Goal: Information Seeking & Learning: Learn about a topic

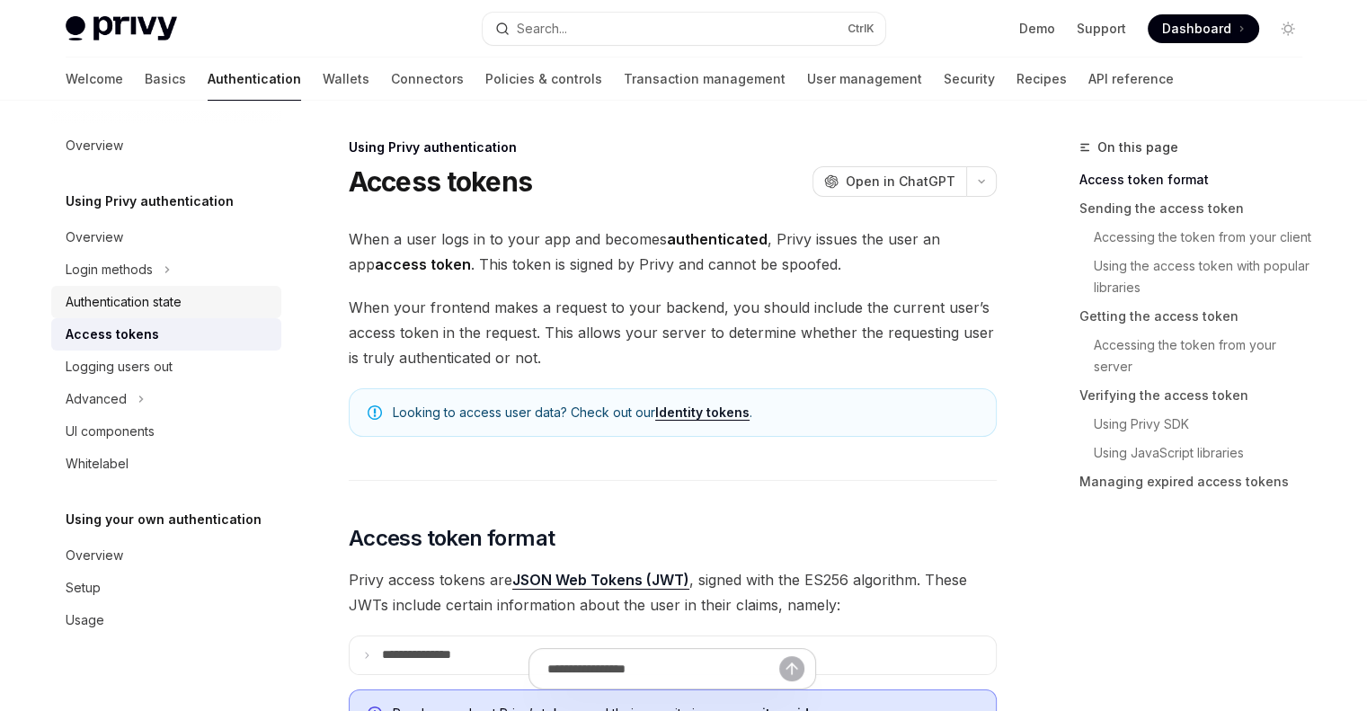
click at [147, 302] on div "Authentication state" at bounding box center [124, 302] width 116 height 22
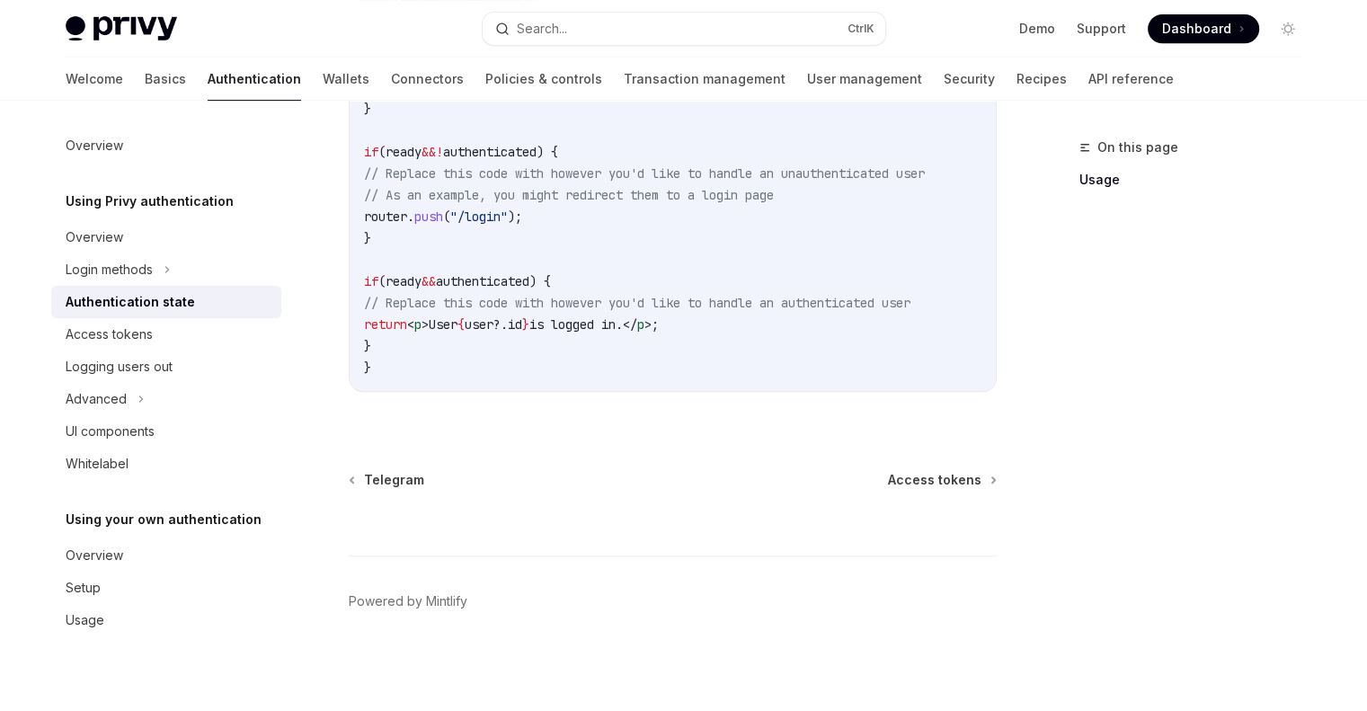
scroll to position [841, 0]
click at [151, 338] on div "Access tokens" at bounding box center [109, 335] width 87 height 22
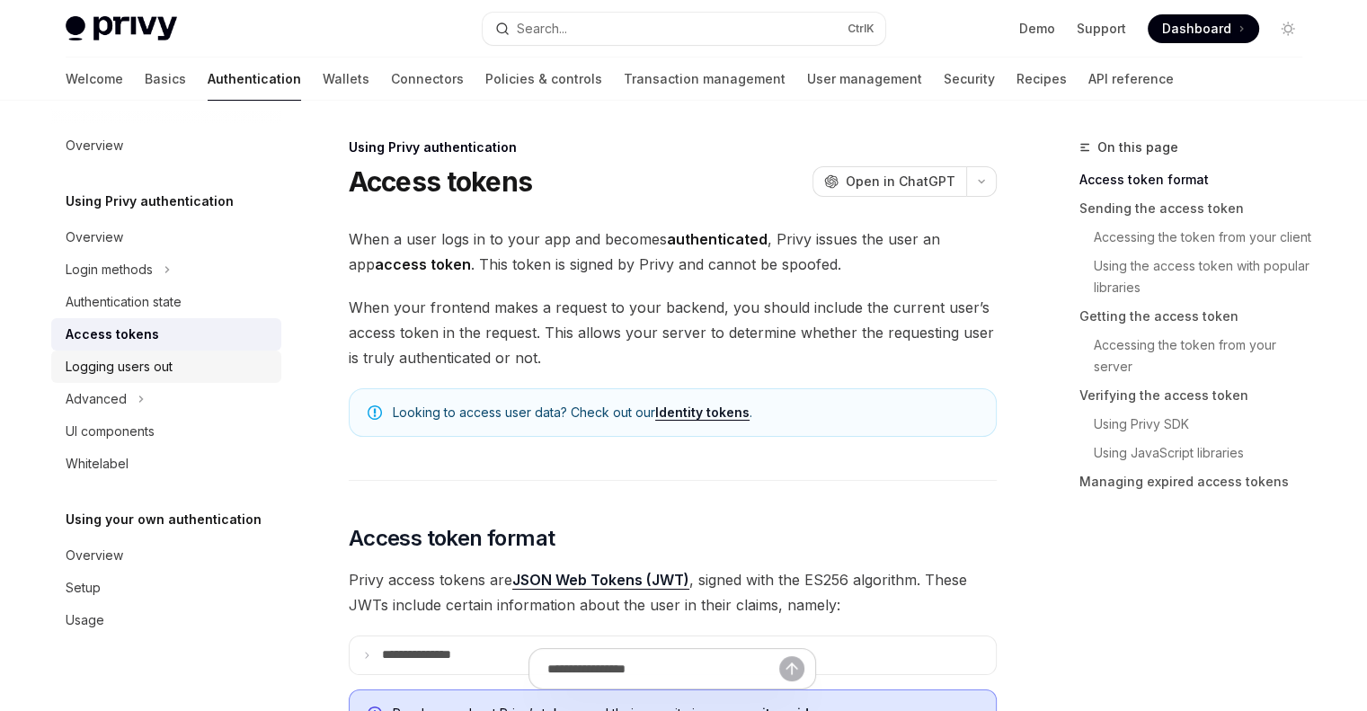
click at [142, 369] on div "Logging users out" at bounding box center [119, 367] width 107 height 22
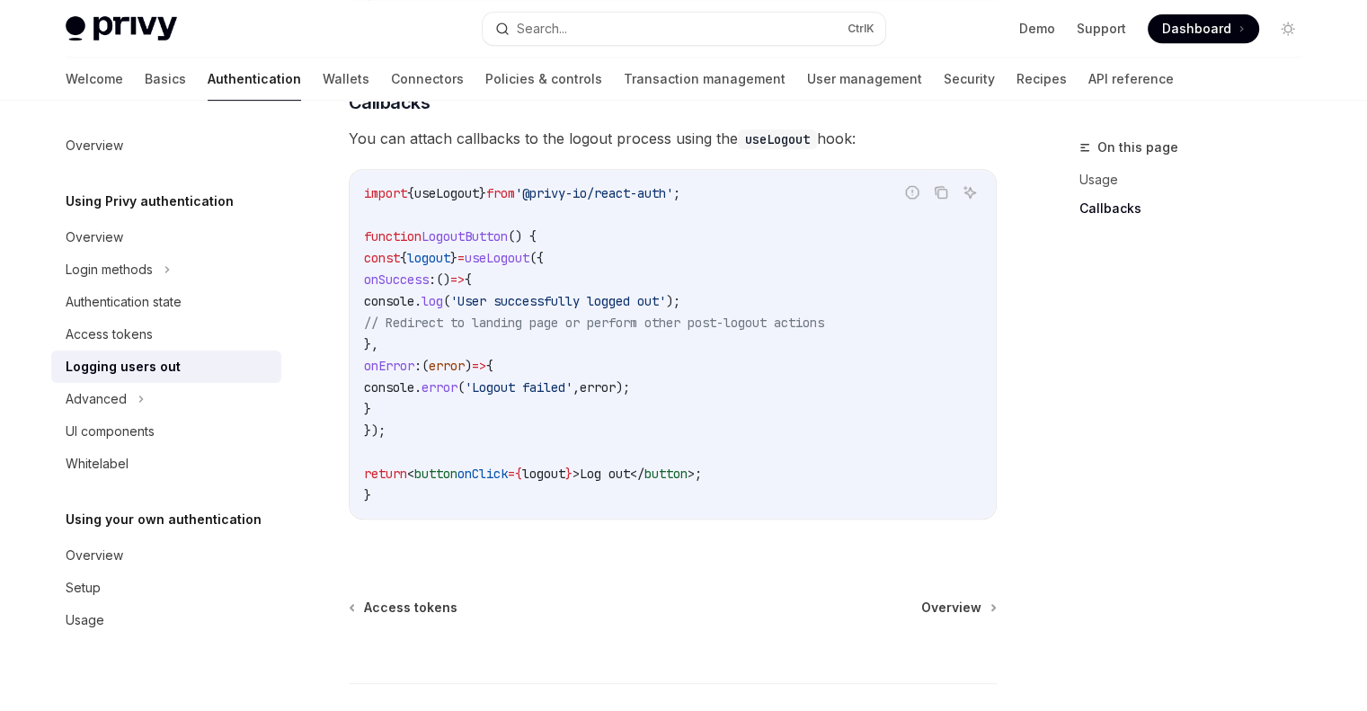
scroll to position [687, 0]
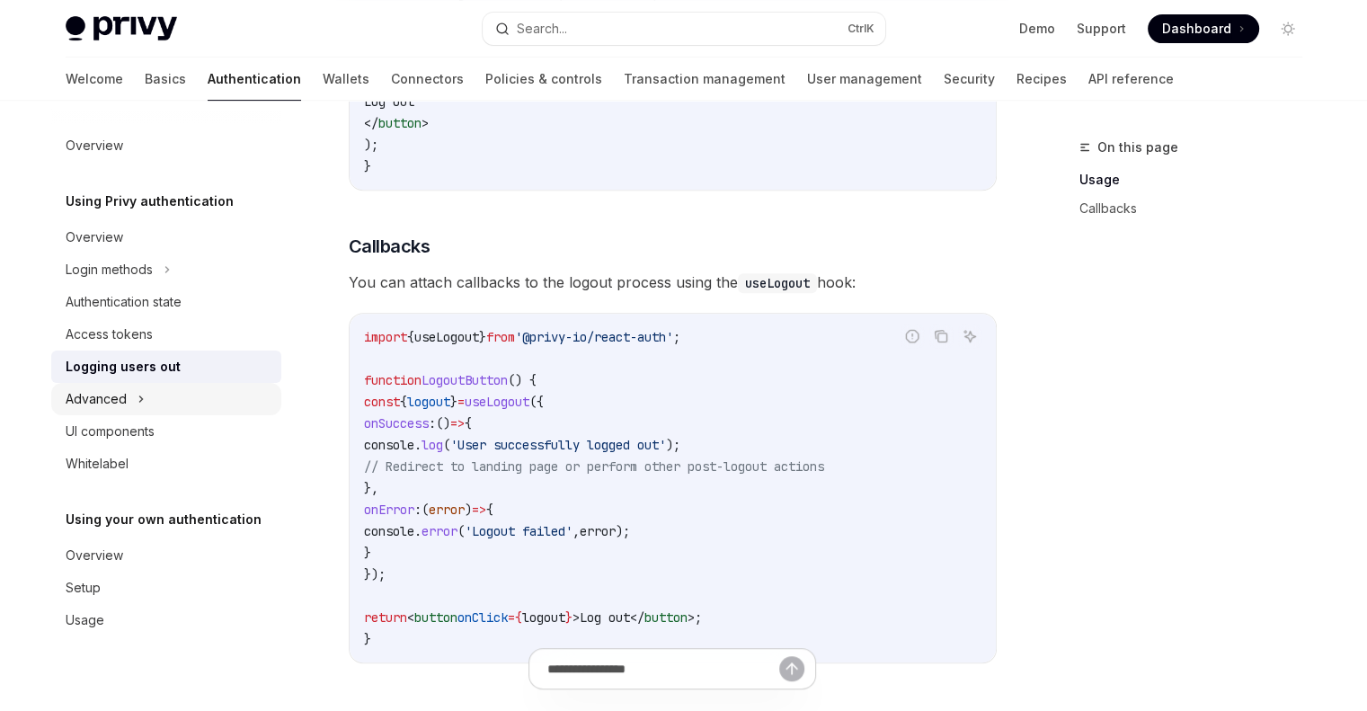
click at [111, 388] on div "Advanced" at bounding box center [96, 399] width 61 height 22
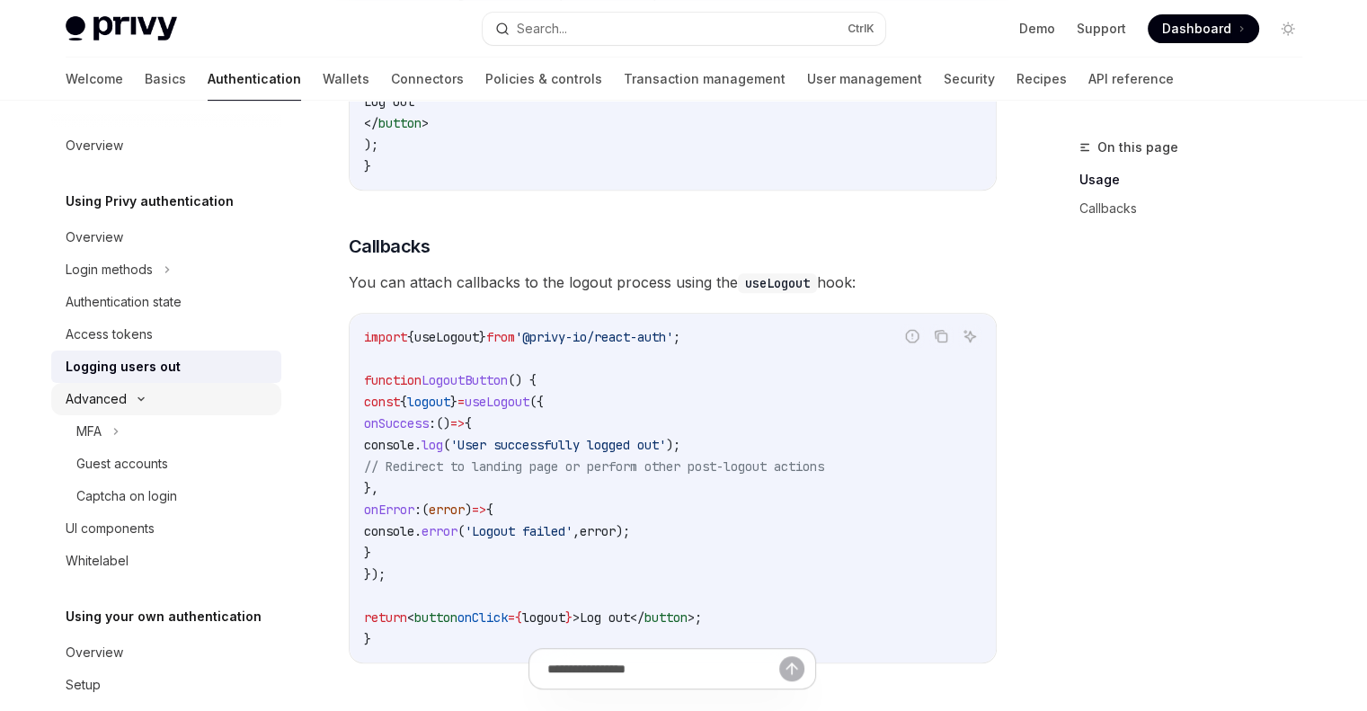
click at [108, 391] on div "Advanced" at bounding box center [96, 399] width 61 height 22
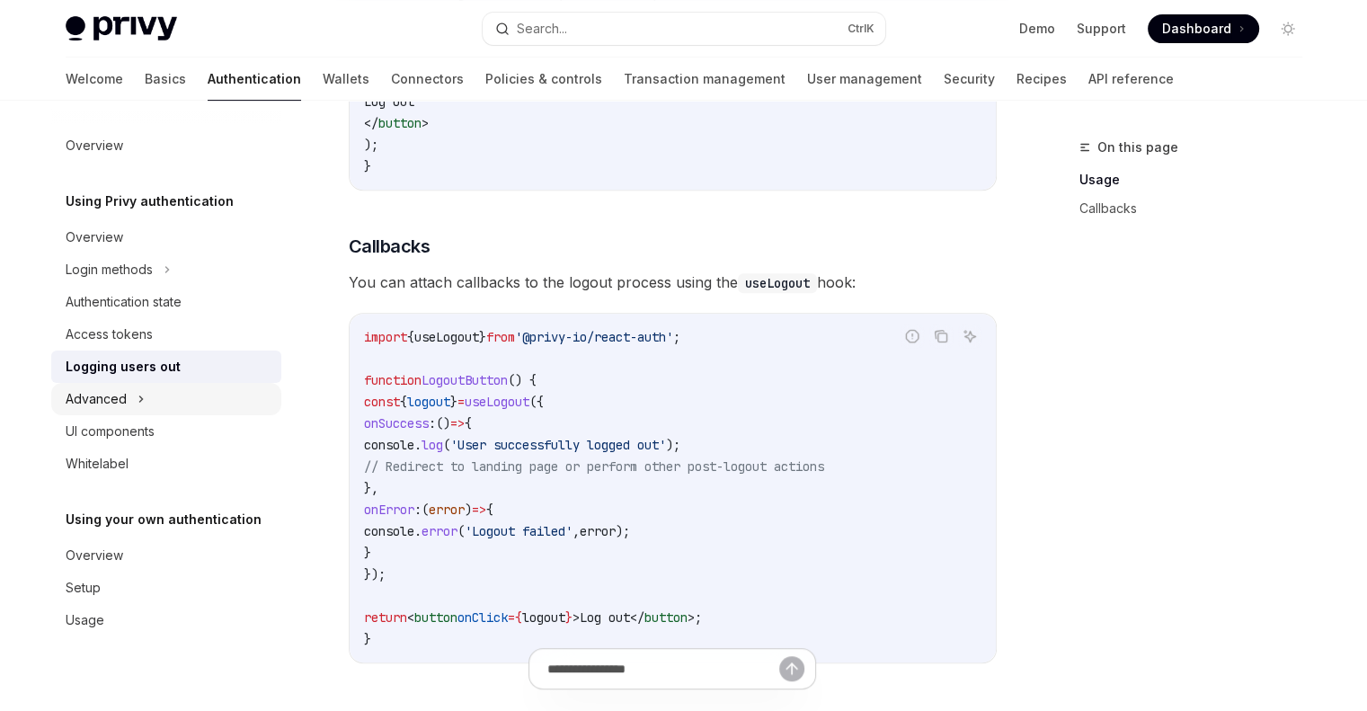
click at [104, 393] on div "Advanced" at bounding box center [96, 399] width 61 height 22
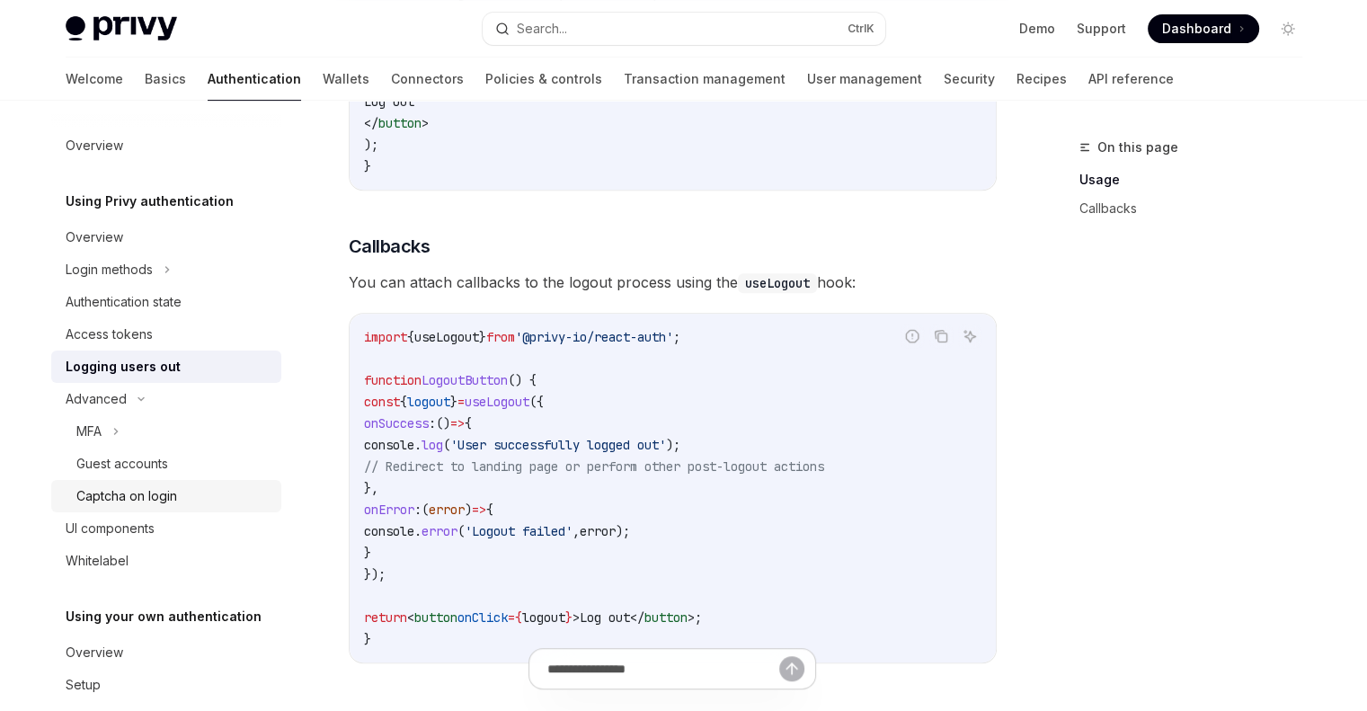
click at [200, 495] on div "Captcha on login" at bounding box center [173, 496] width 194 height 22
type textarea "*"
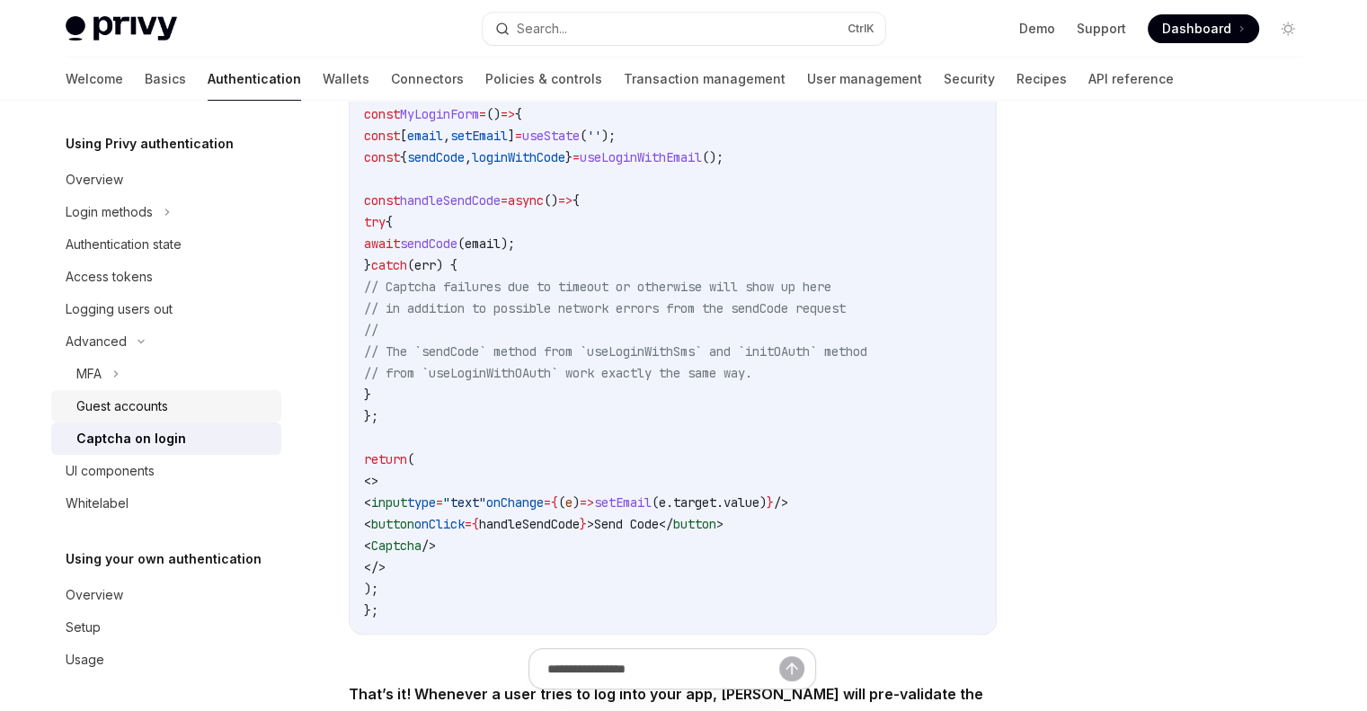
scroll to position [449, 0]
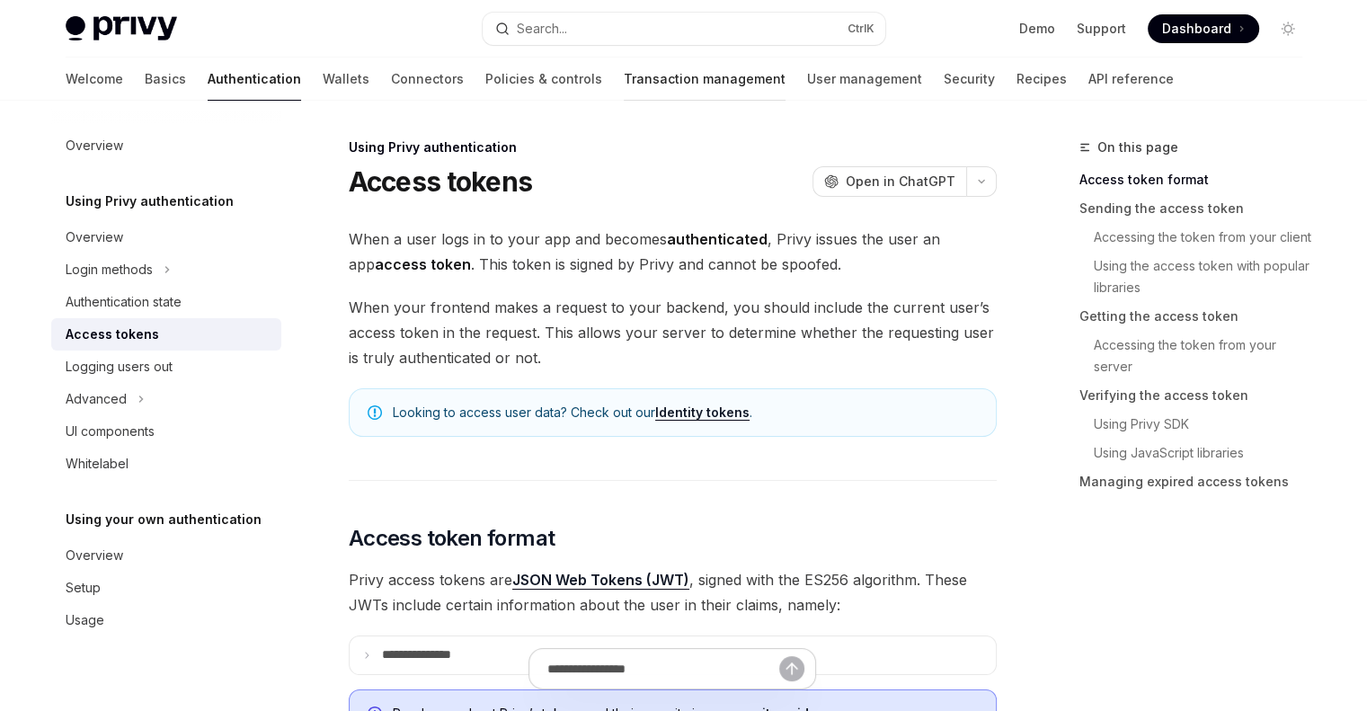
click at [624, 80] on link "Transaction management" at bounding box center [705, 79] width 162 height 43
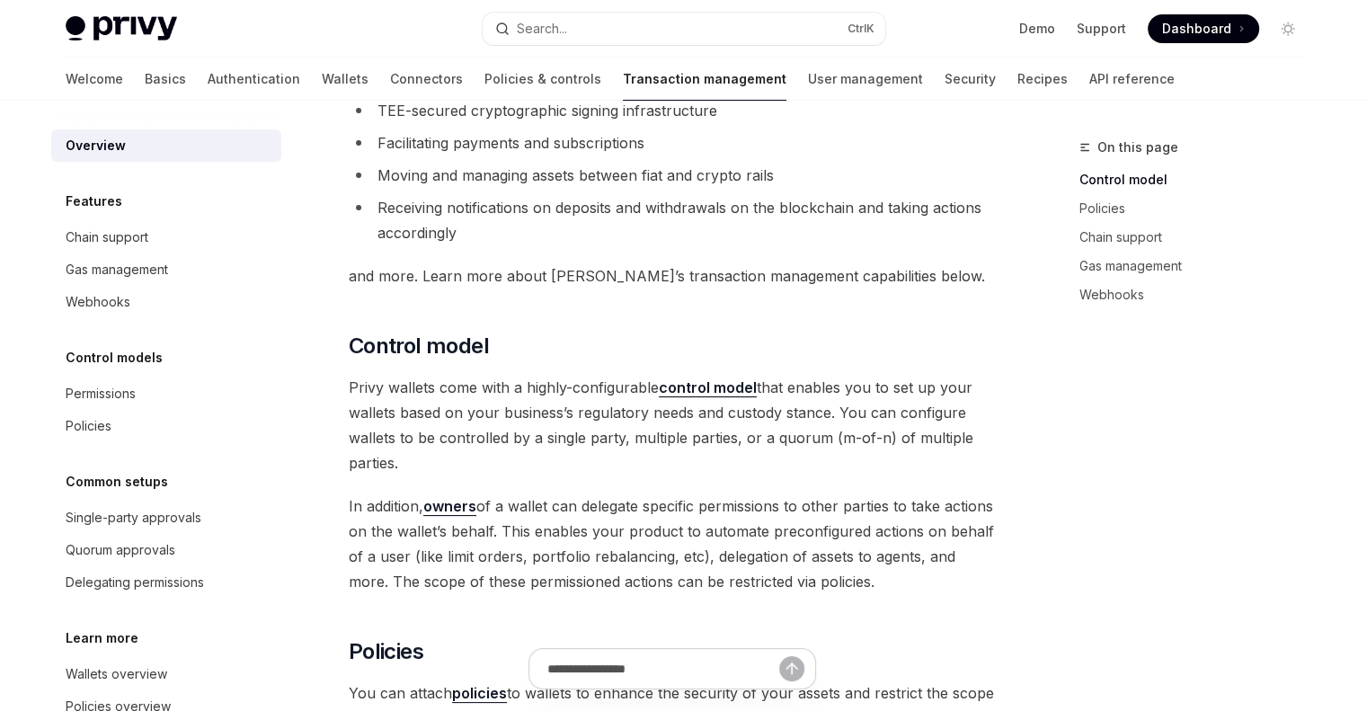
scroll to position [180, 0]
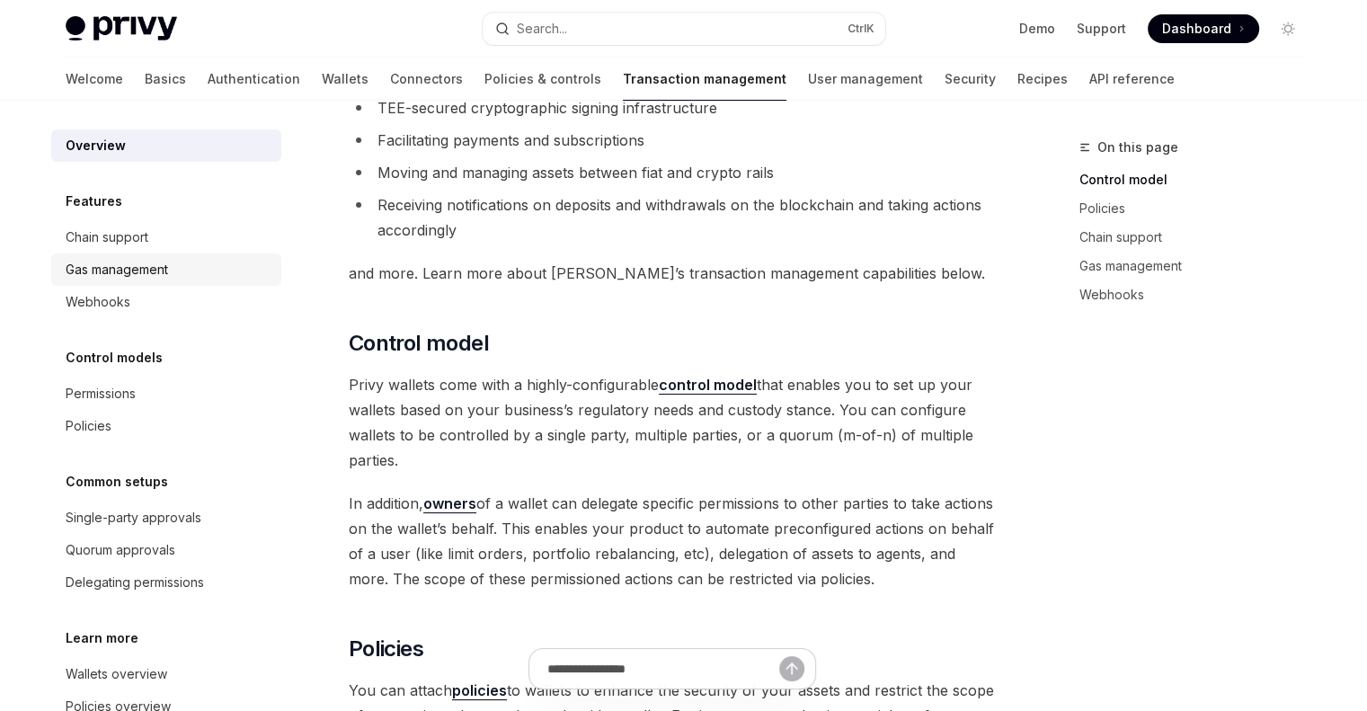
click at [140, 276] on div "Gas management" at bounding box center [117, 270] width 102 height 22
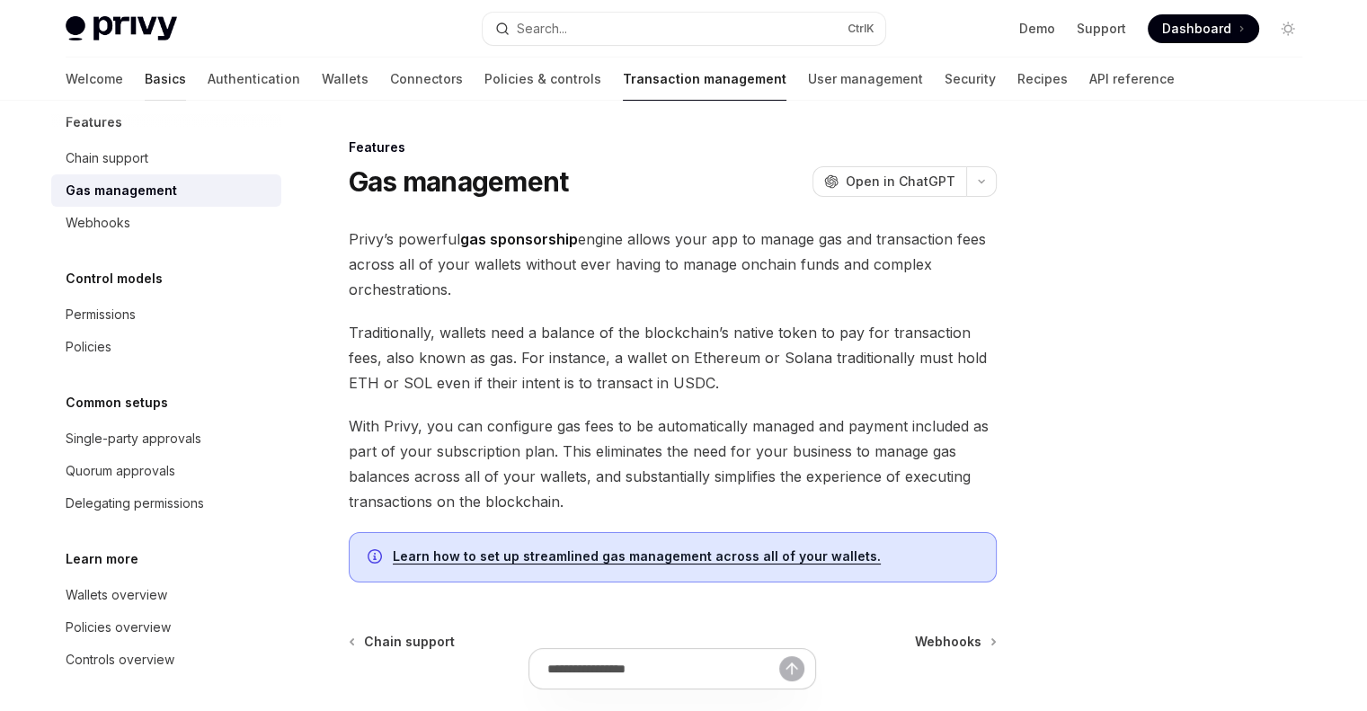
click at [145, 75] on link "Basics" at bounding box center [165, 79] width 41 height 43
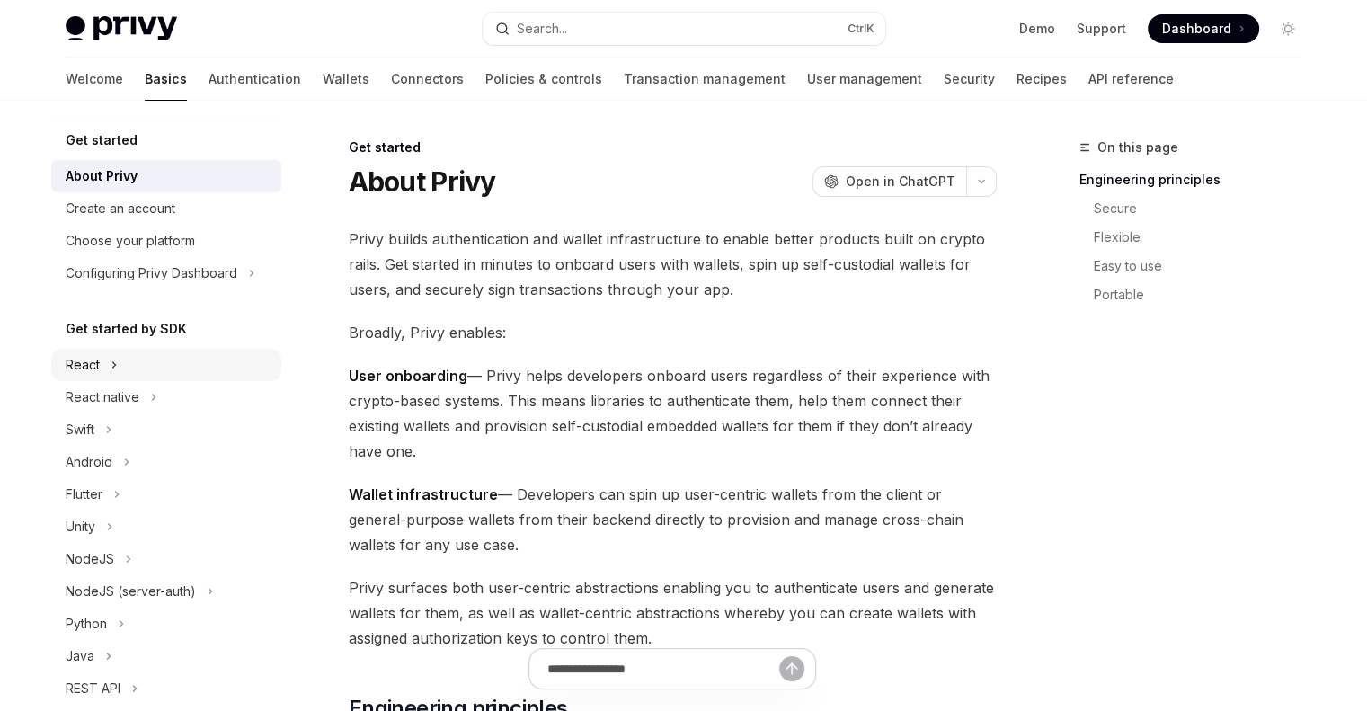
click at [230, 364] on div "React" at bounding box center [166, 365] width 230 height 32
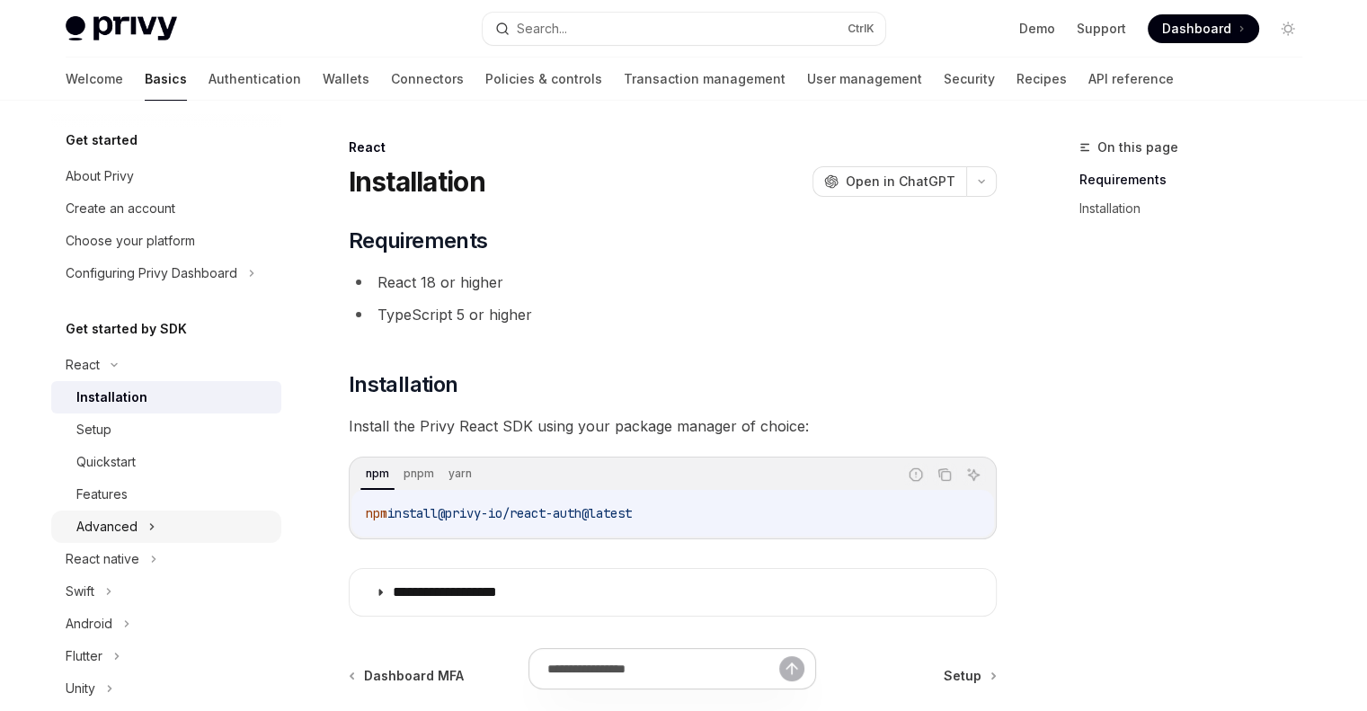
click at [138, 520] on div "Advanced" at bounding box center [166, 527] width 230 height 32
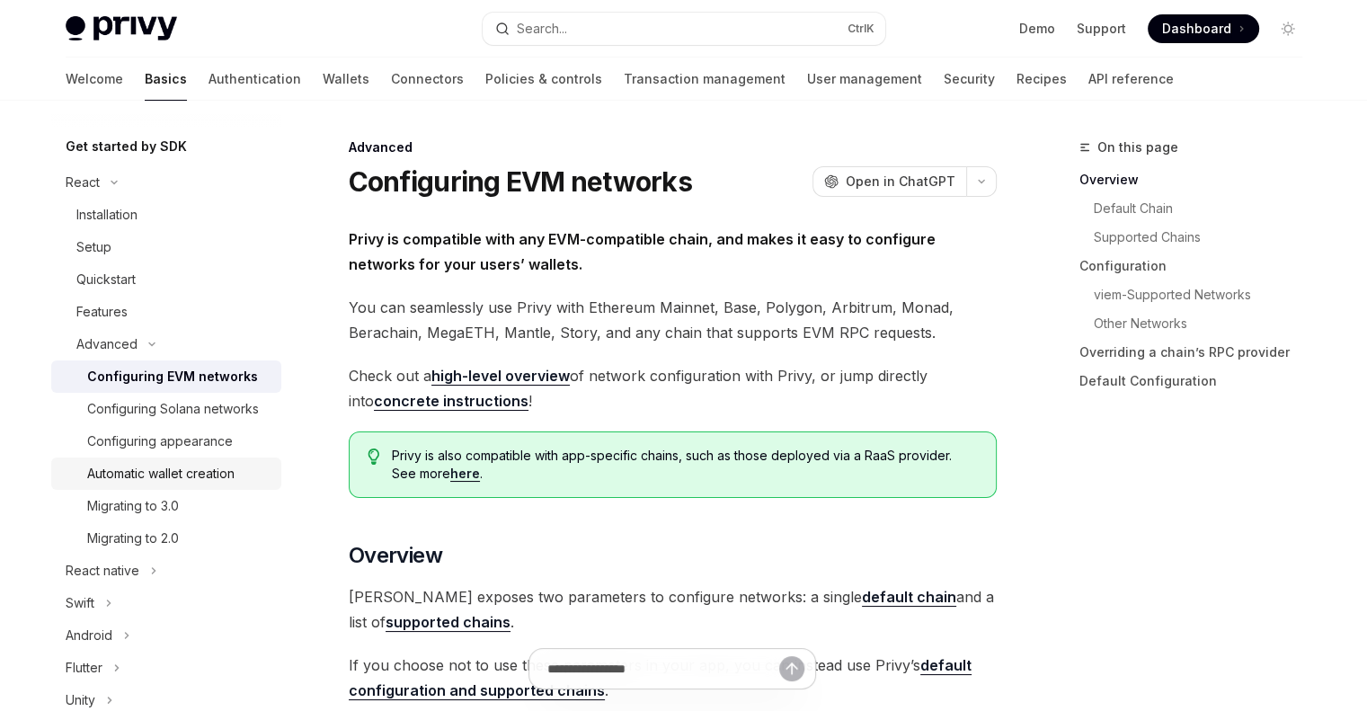
scroll to position [90, 0]
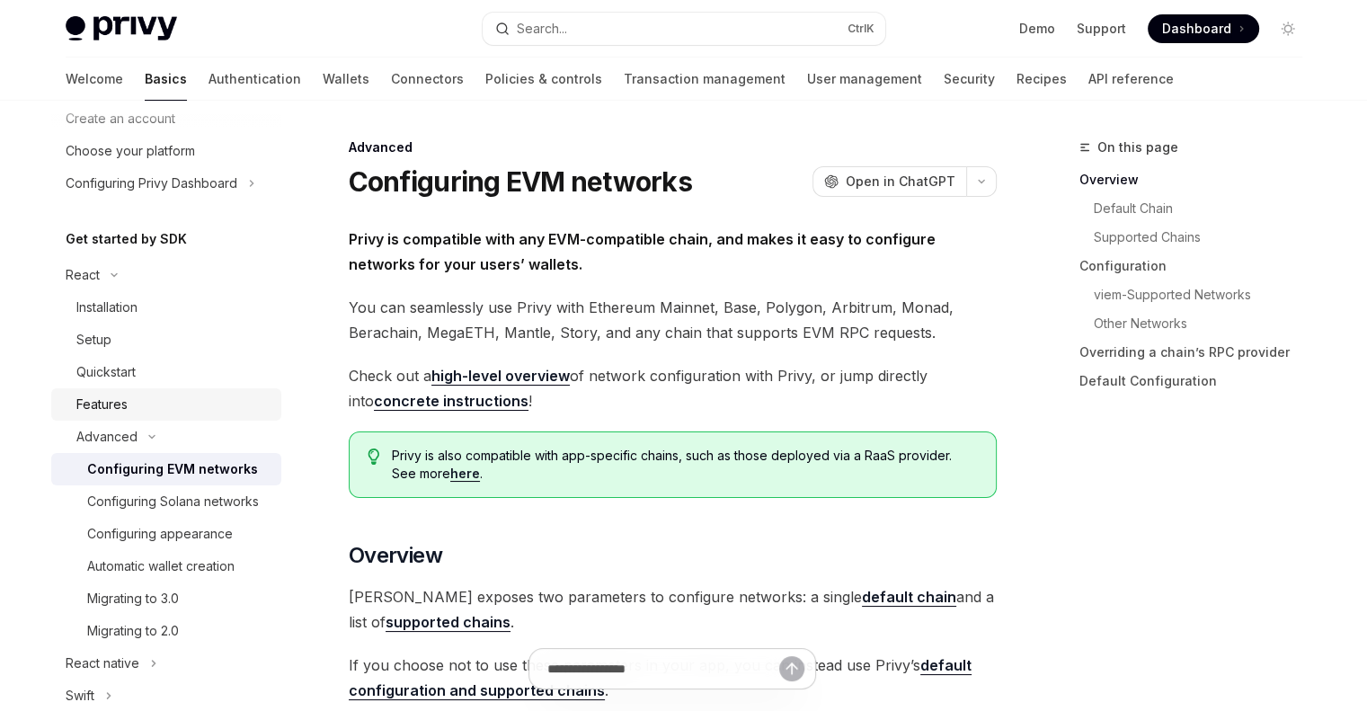
click at [164, 401] on div "Features" at bounding box center [173, 405] width 194 height 22
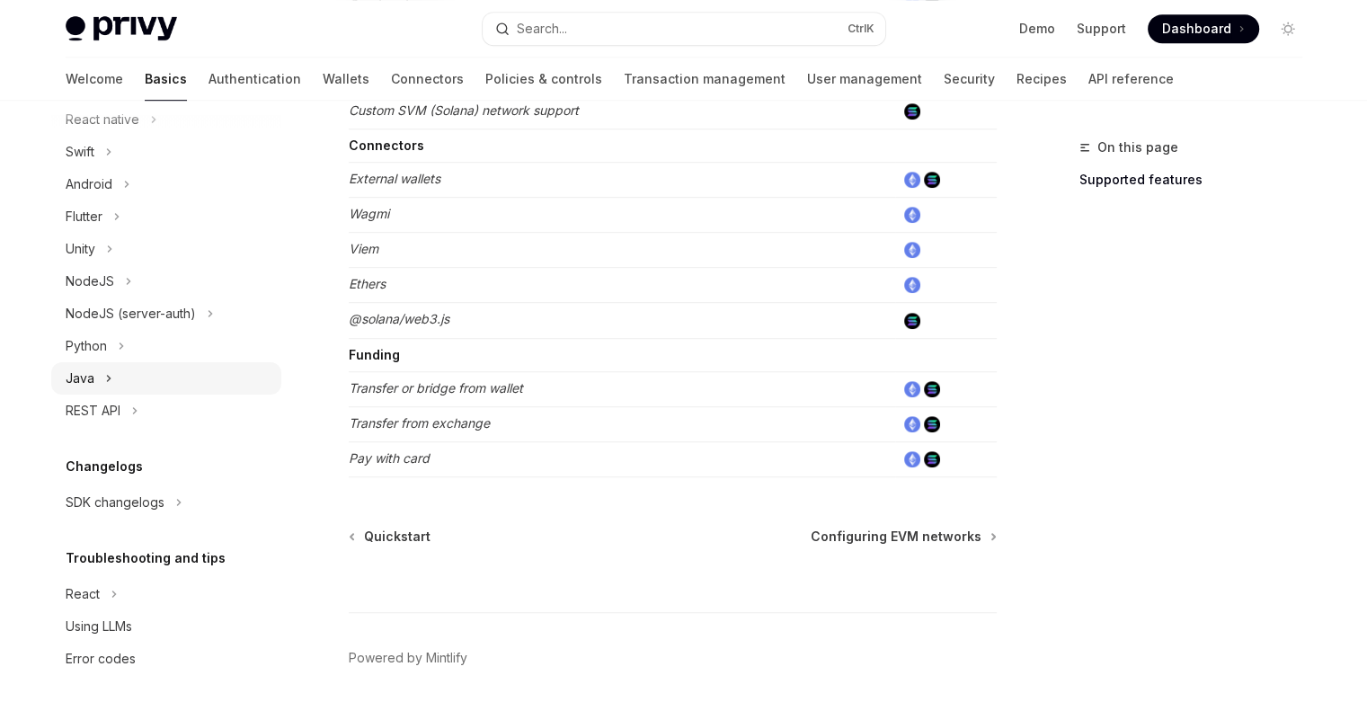
scroll to position [654, 0]
click at [125, 591] on div "React" at bounding box center [166, 594] width 230 height 32
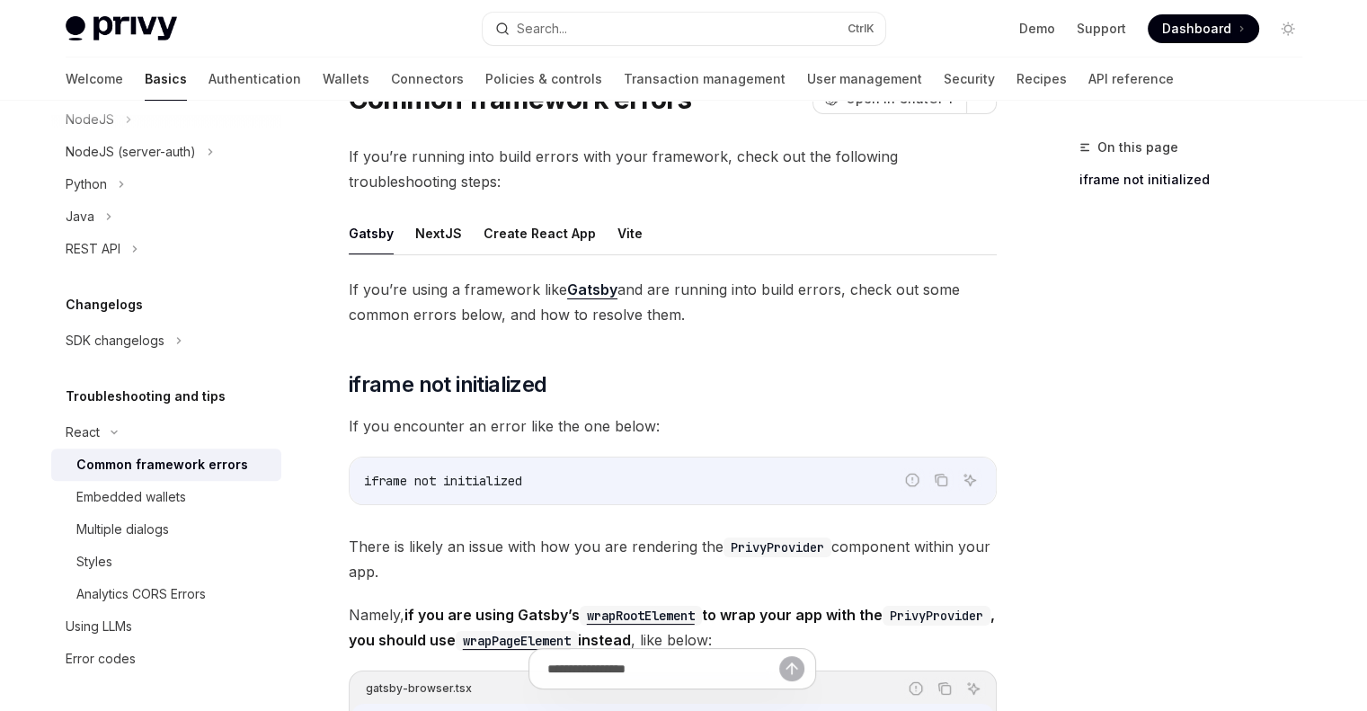
scroll to position [90, 0]
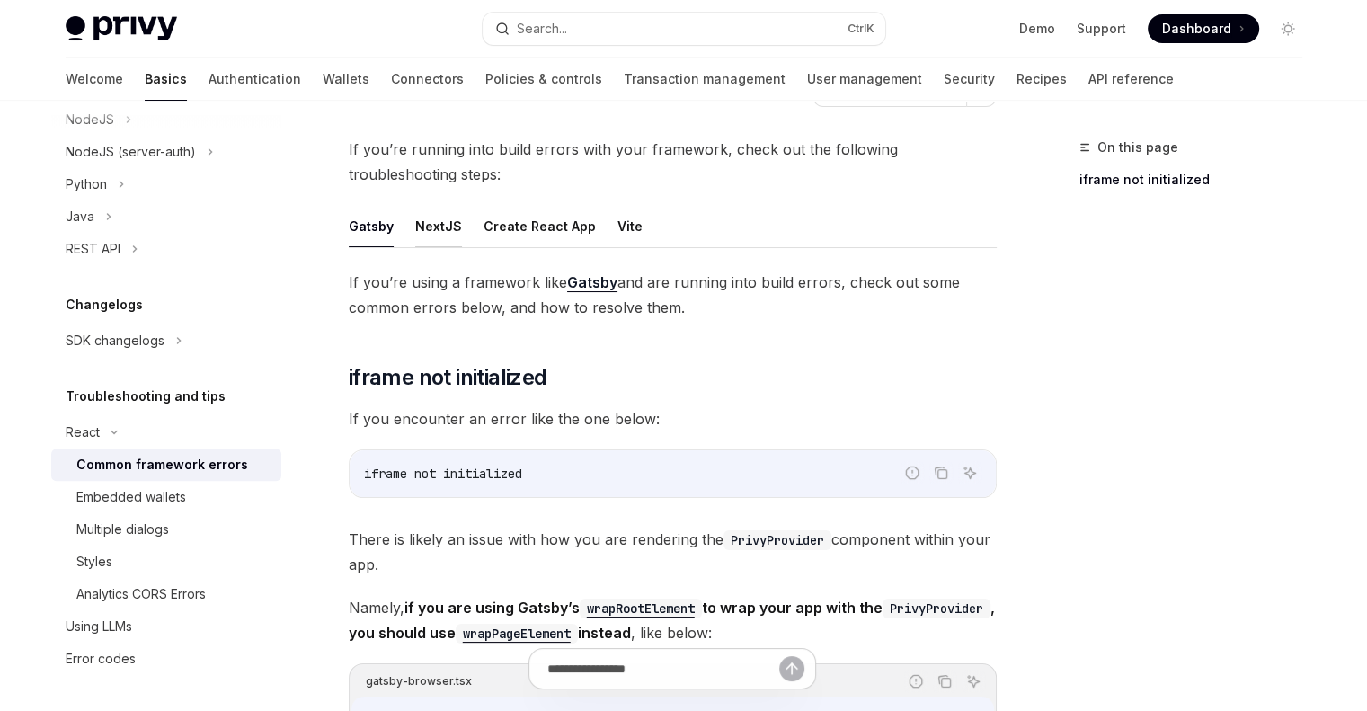
click at [441, 209] on button "NextJS" at bounding box center [438, 226] width 47 height 42
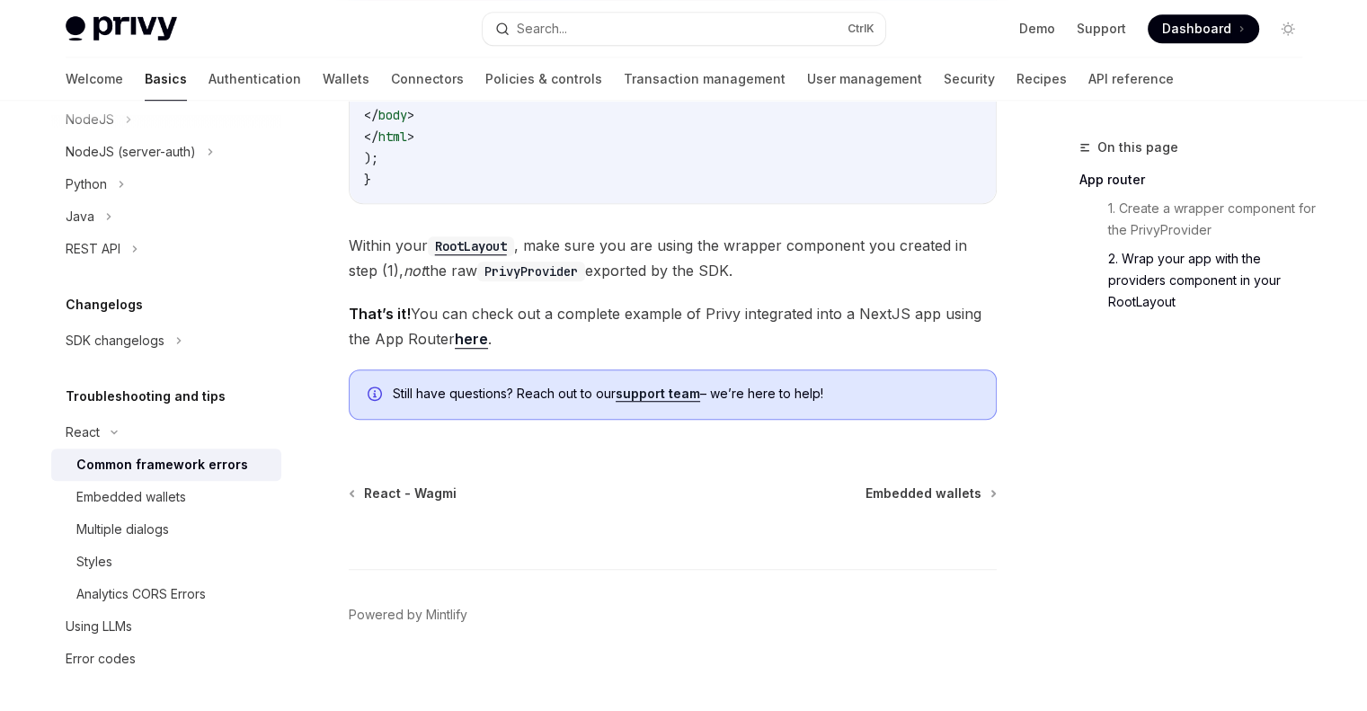
scroll to position [1258, 0]
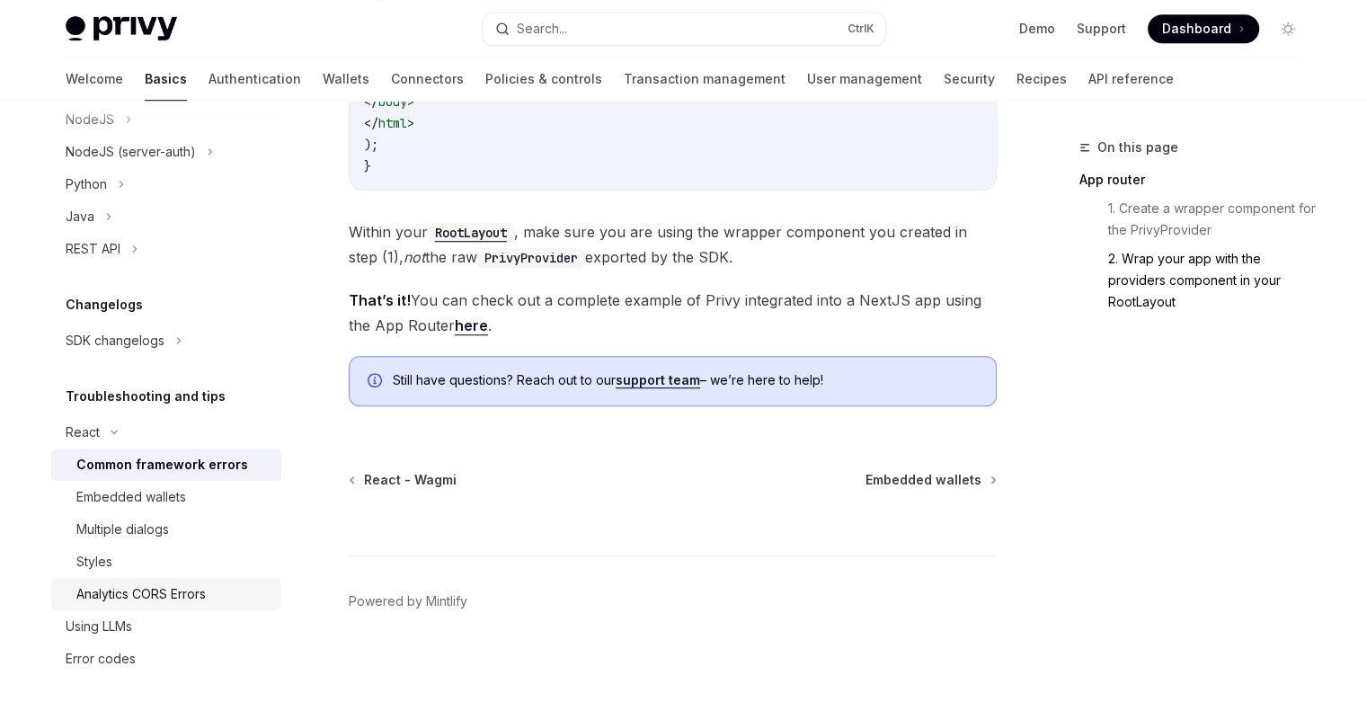
click at [173, 590] on div "Analytics CORS Errors" at bounding box center [140, 594] width 129 height 22
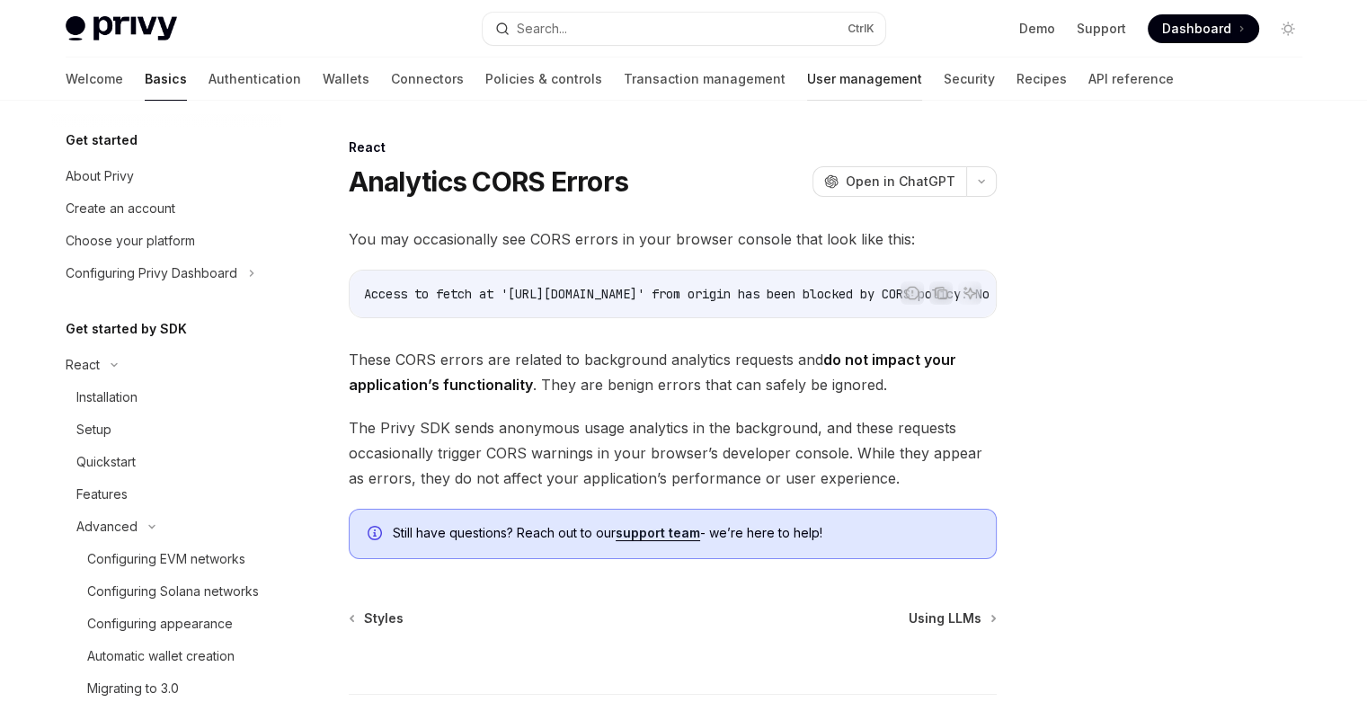
click at [807, 90] on link "User management" at bounding box center [864, 79] width 115 height 43
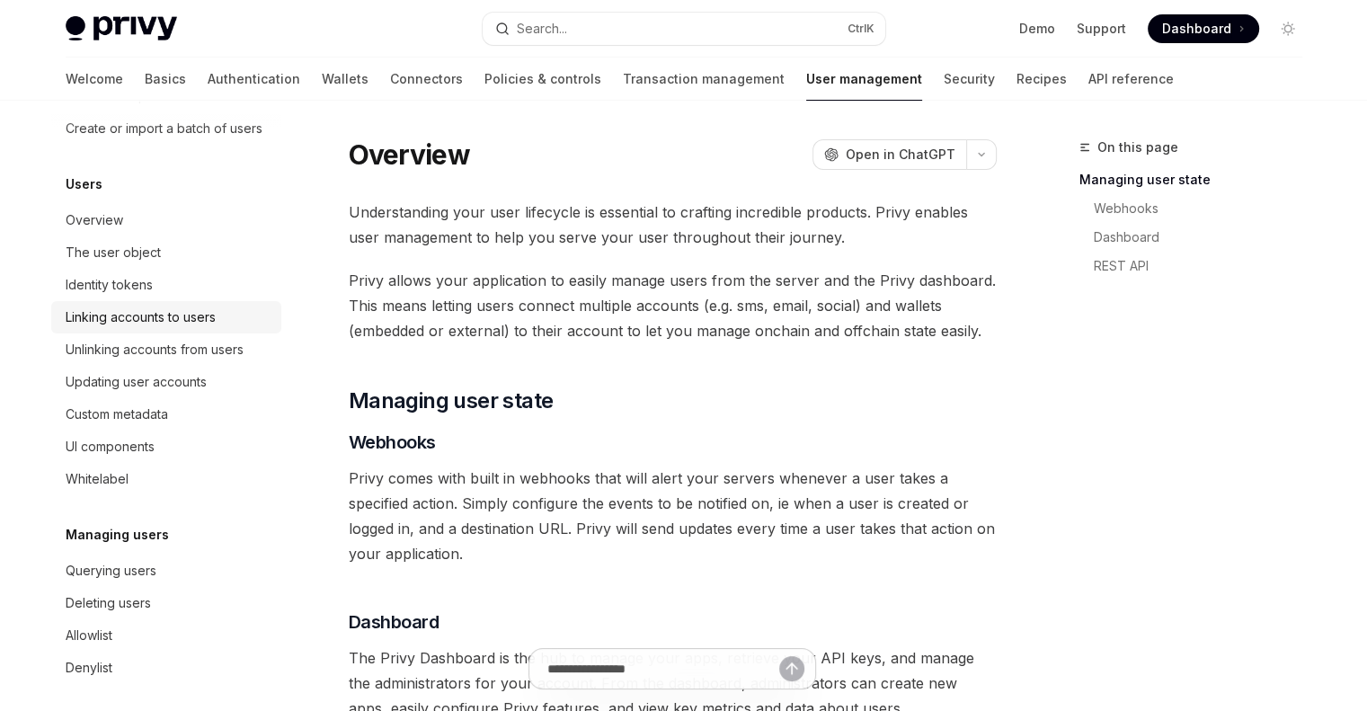
scroll to position [180, 0]
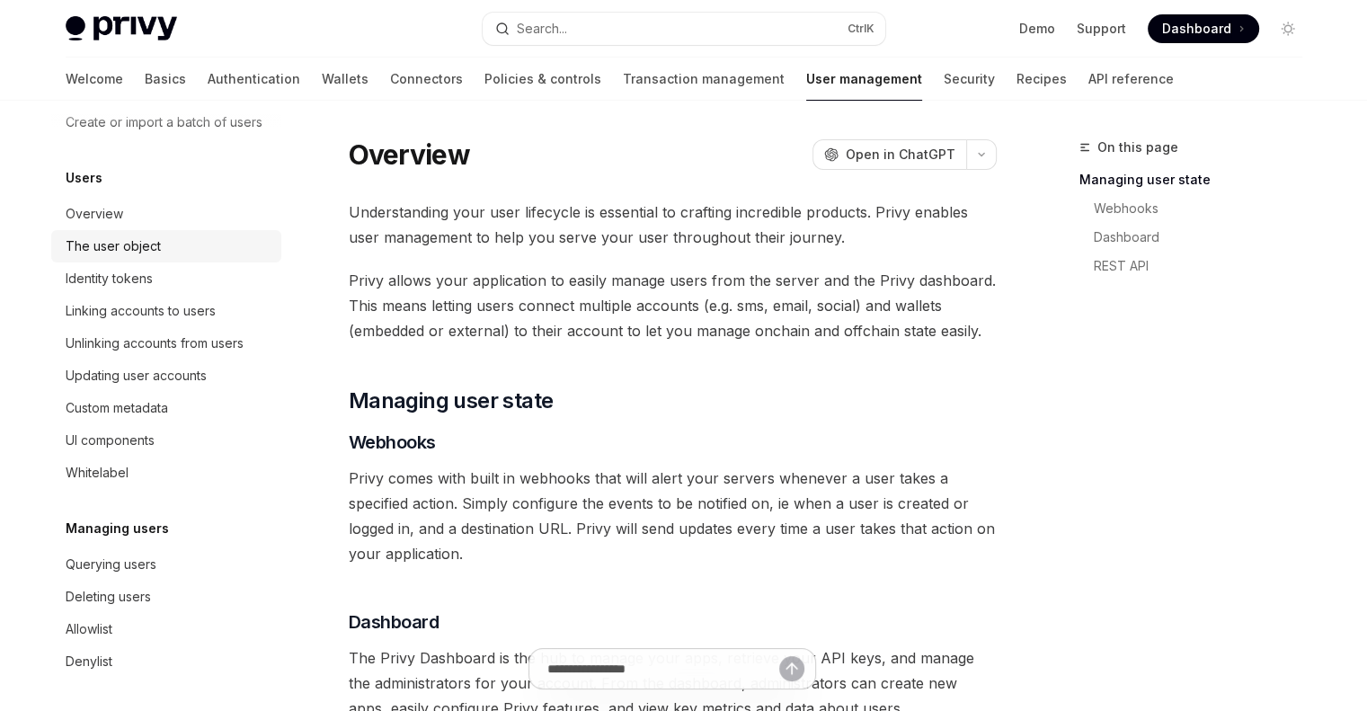
click at [210, 257] on div "The user object" at bounding box center [168, 246] width 205 height 22
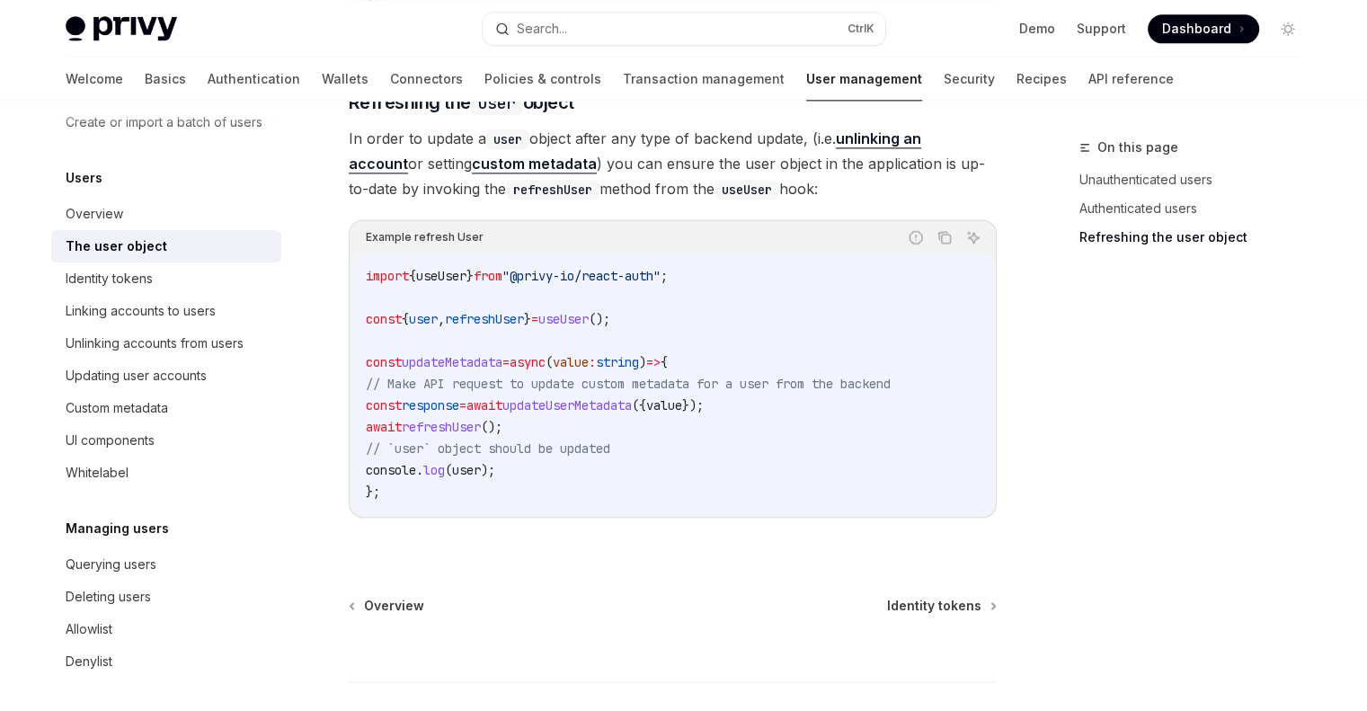
scroll to position [2427, 0]
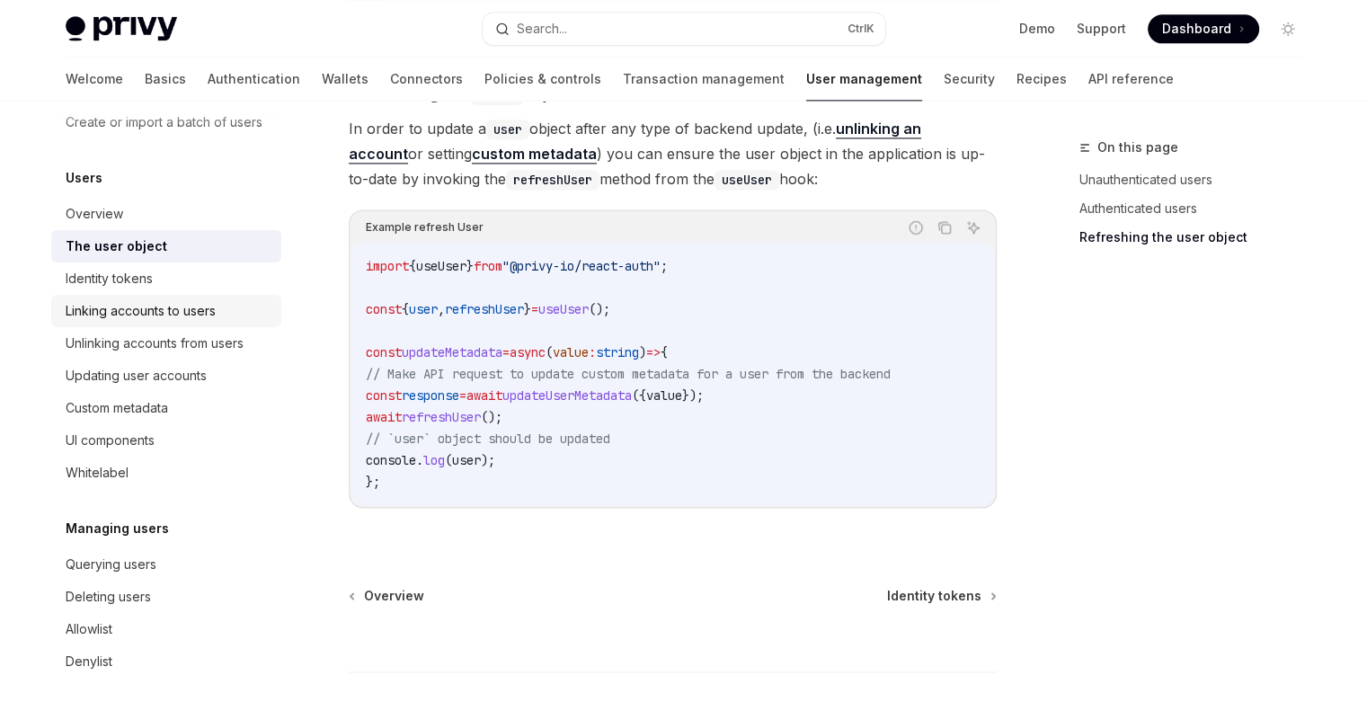
click at [145, 322] on div "Linking accounts to users" at bounding box center [141, 311] width 150 height 22
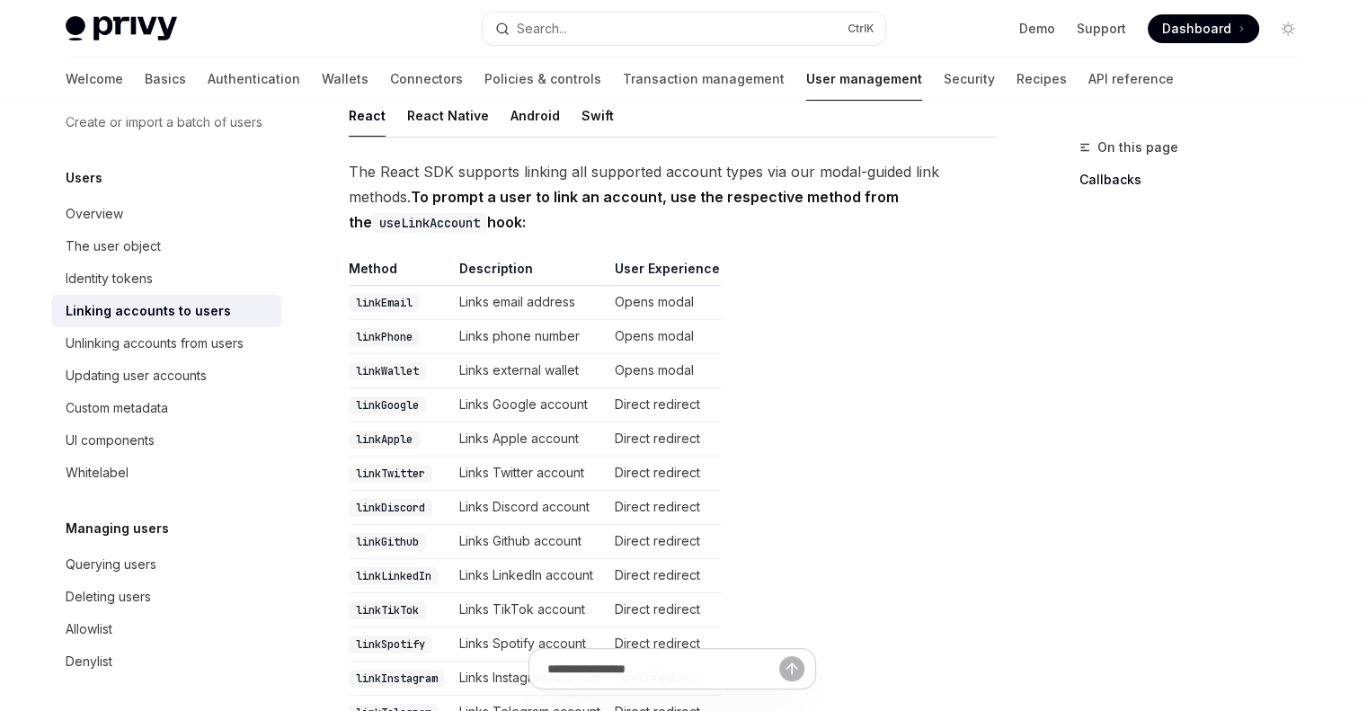
scroll to position [270, 0]
click at [173, 289] on div "Identity tokens" at bounding box center [168, 279] width 205 height 22
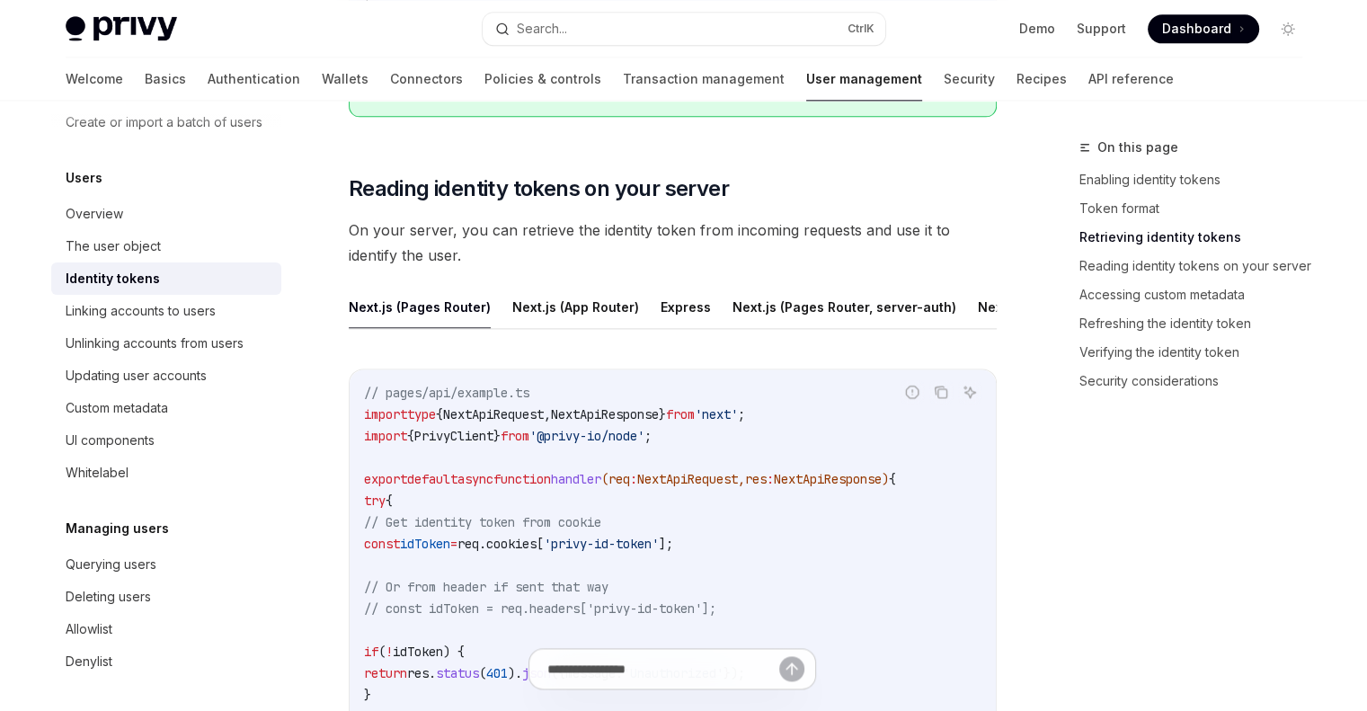
scroll to position [2337, 0]
click at [593, 293] on button "Next.js (App Router)" at bounding box center [575, 305] width 127 height 42
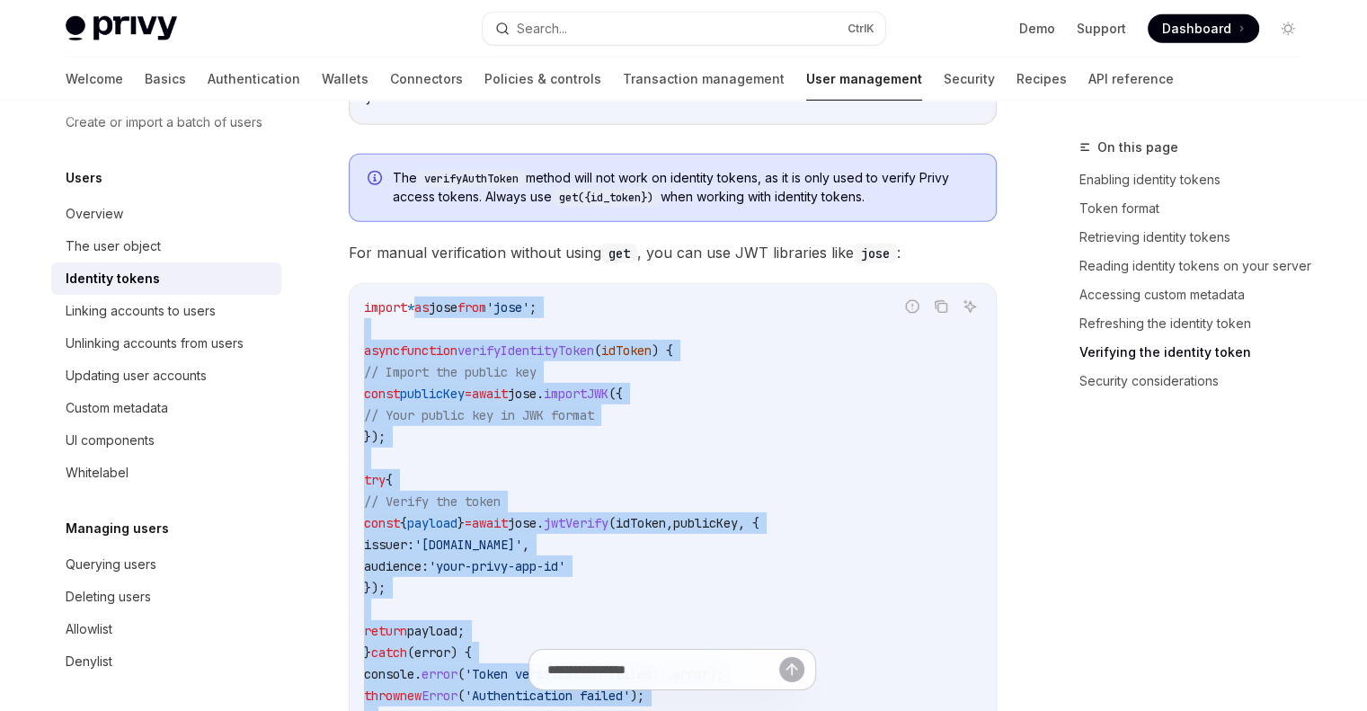
scroll to position [5393, 0]
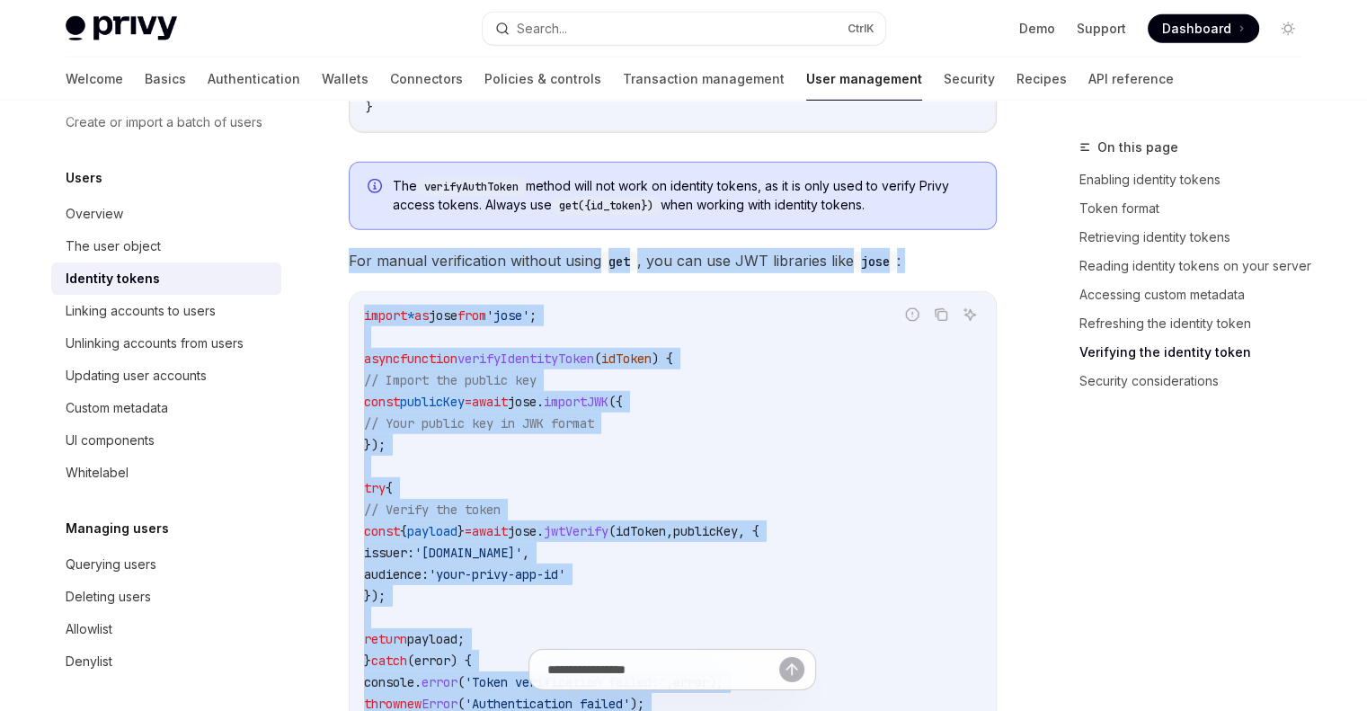
drag, startPoint x: 395, startPoint y: 593, endPoint x: 323, endPoint y: 287, distance: 315.0
copy div "For manual verification without using get , you can use JWT libraries like jose…"
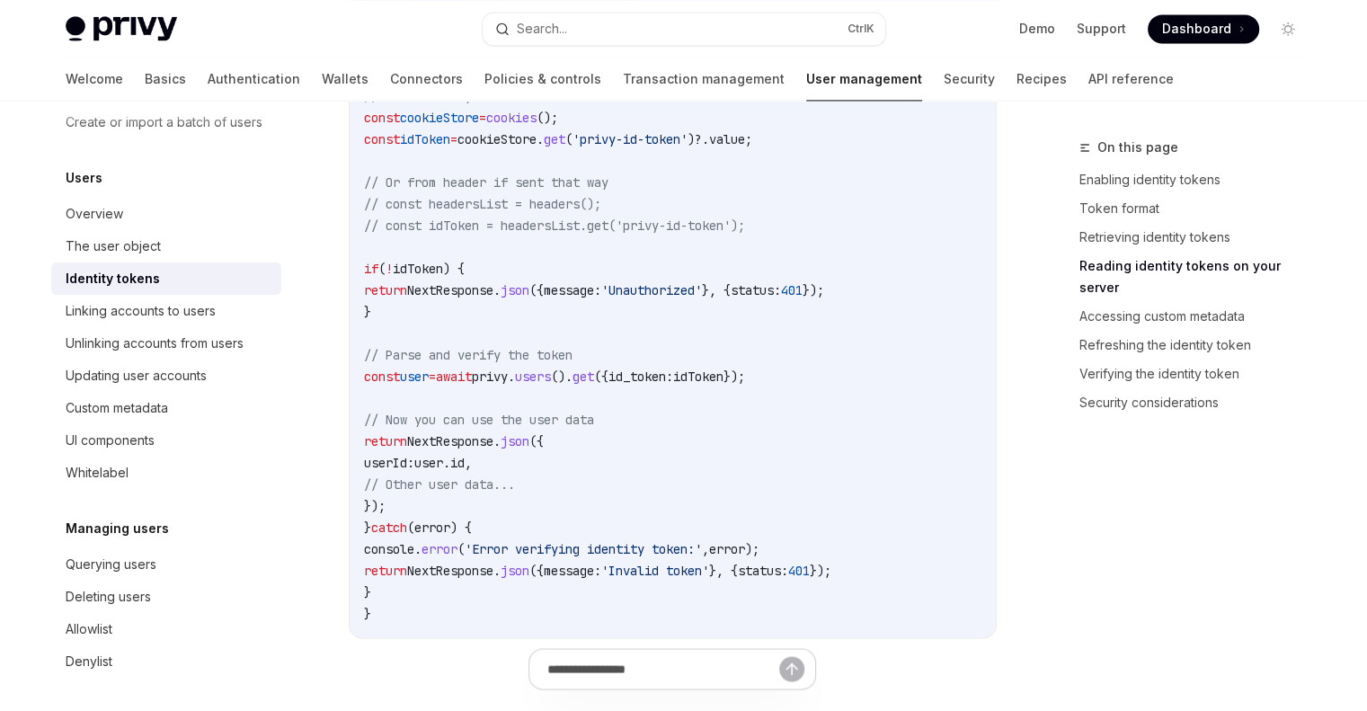
scroll to position [2786, 0]
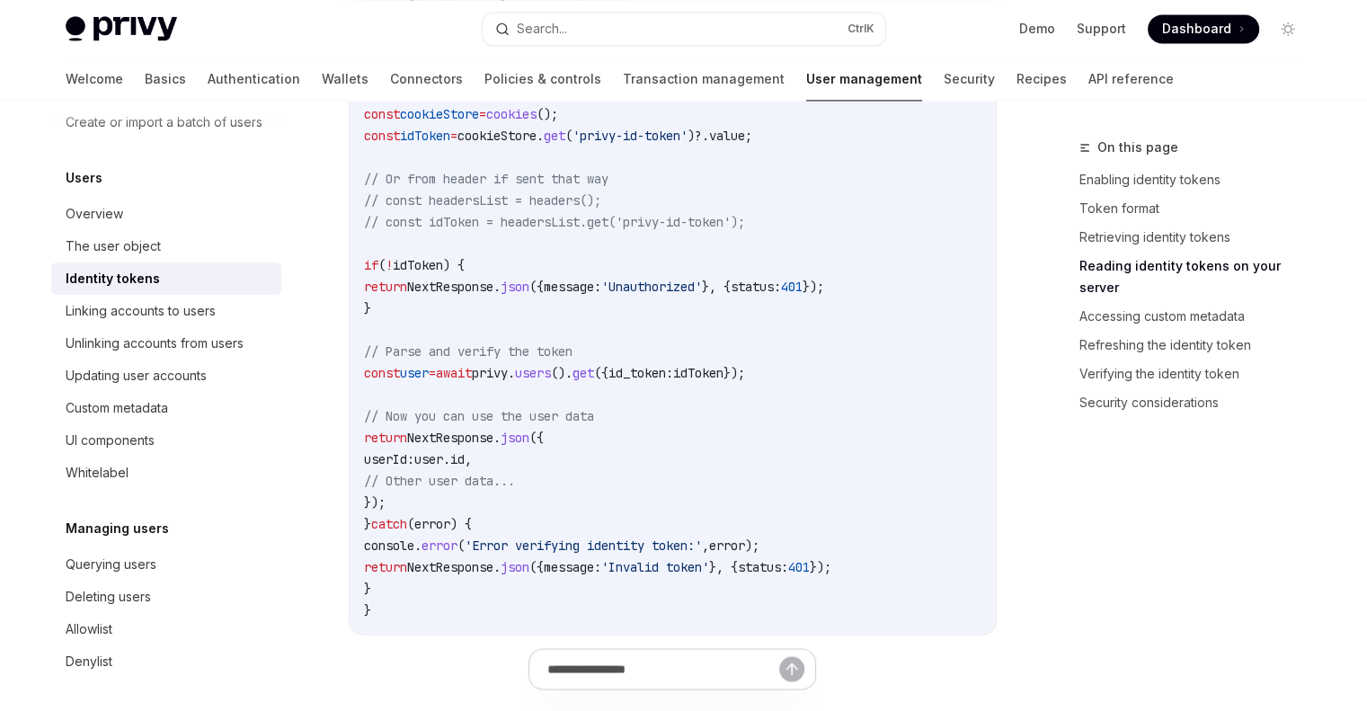
click at [147, 289] on div "Identity tokens" at bounding box center [113, 279] width 94 height 22
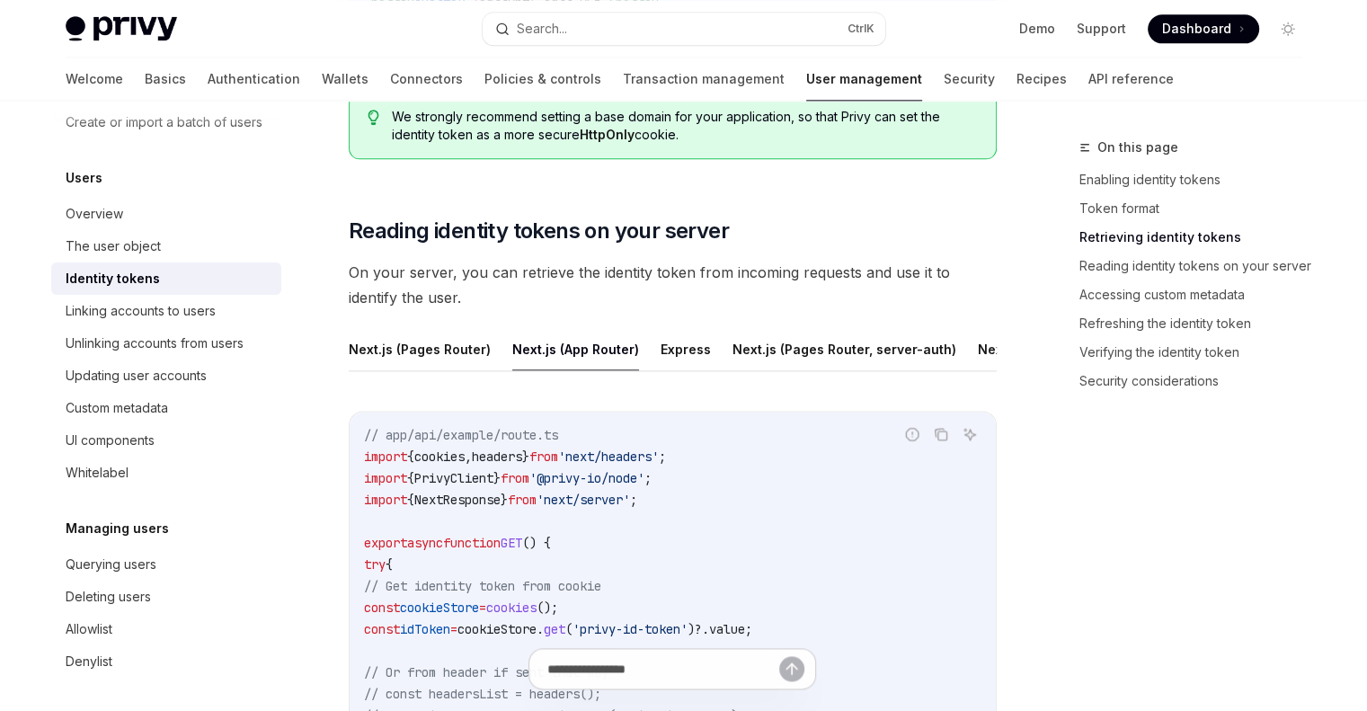
scroll to position [2248, 0]
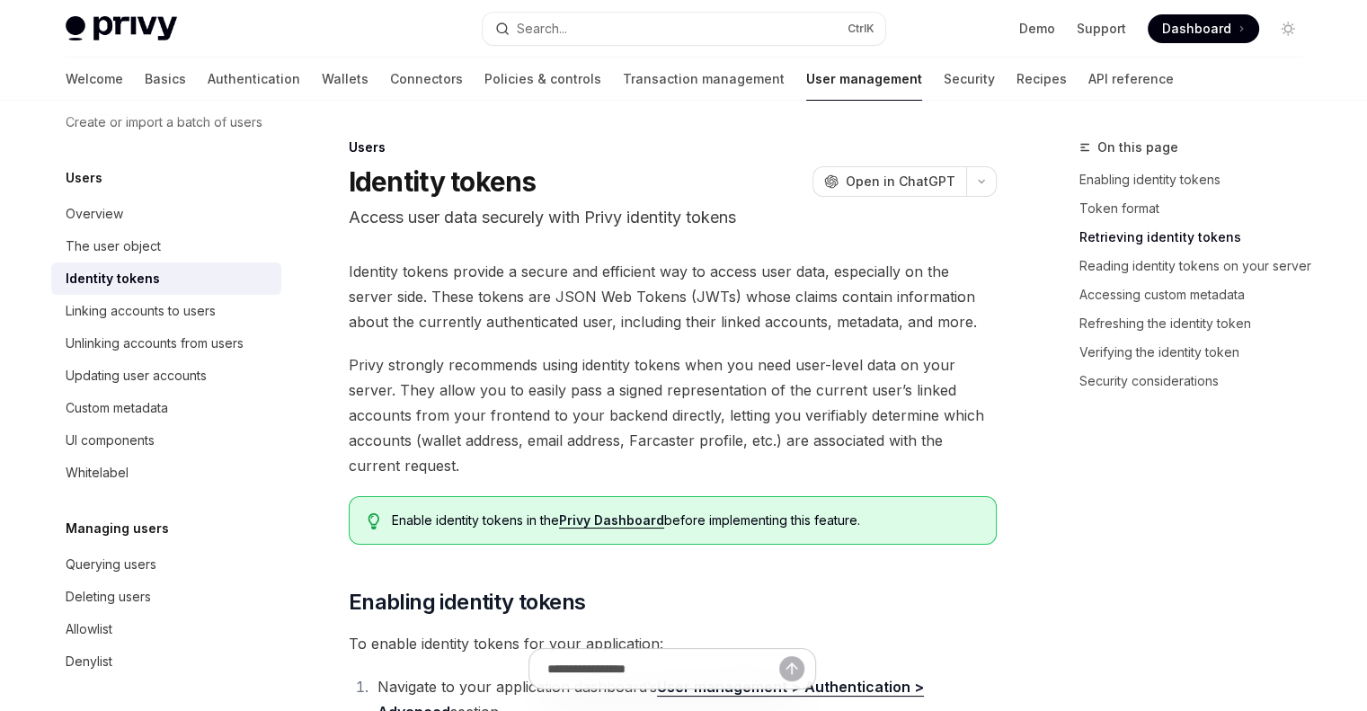
type textarea "*"
drag, startPoint x: 449, startPoint y: 211, endPoint x: 703, endPoint y: 197, distance: 254.8
click at [703, 196] on header "Users Identity tokens OpenAI Open in ChatGPT Access user data securely with Pri…" at bounding box center [673, 184] width 648 height 92
click at [585, 218] on p "Access user data securely with Privy identity tokens" at bounding box center [673, 217] width 648 height 25
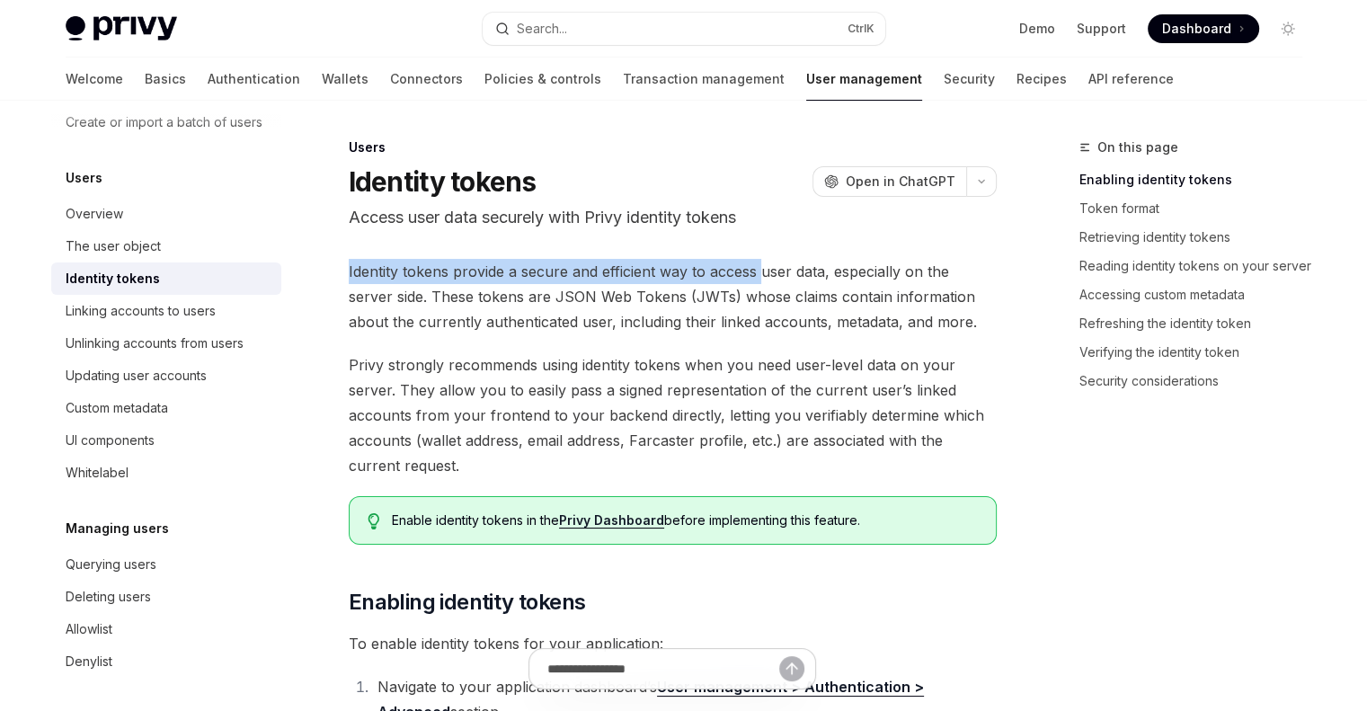
drag, startPoint x: 349, startPoint y: 262, endPoint x: 761, endPoint y: 276, distance: 412.8
click at [761, 276] on span "Identity tokens provide a secure and efficient way to access user data, especia…" at bounding box center [673, 297] width 648 height 76
click at [642, 523] on link "Privy Dashboard" at bounding box center [611, 520] width 105 height 16
click at [615, 373] on span "Privy strongly recommends using identity tokens when you need user-level data o…" at bounding box center [673, 415] width 648 height 126
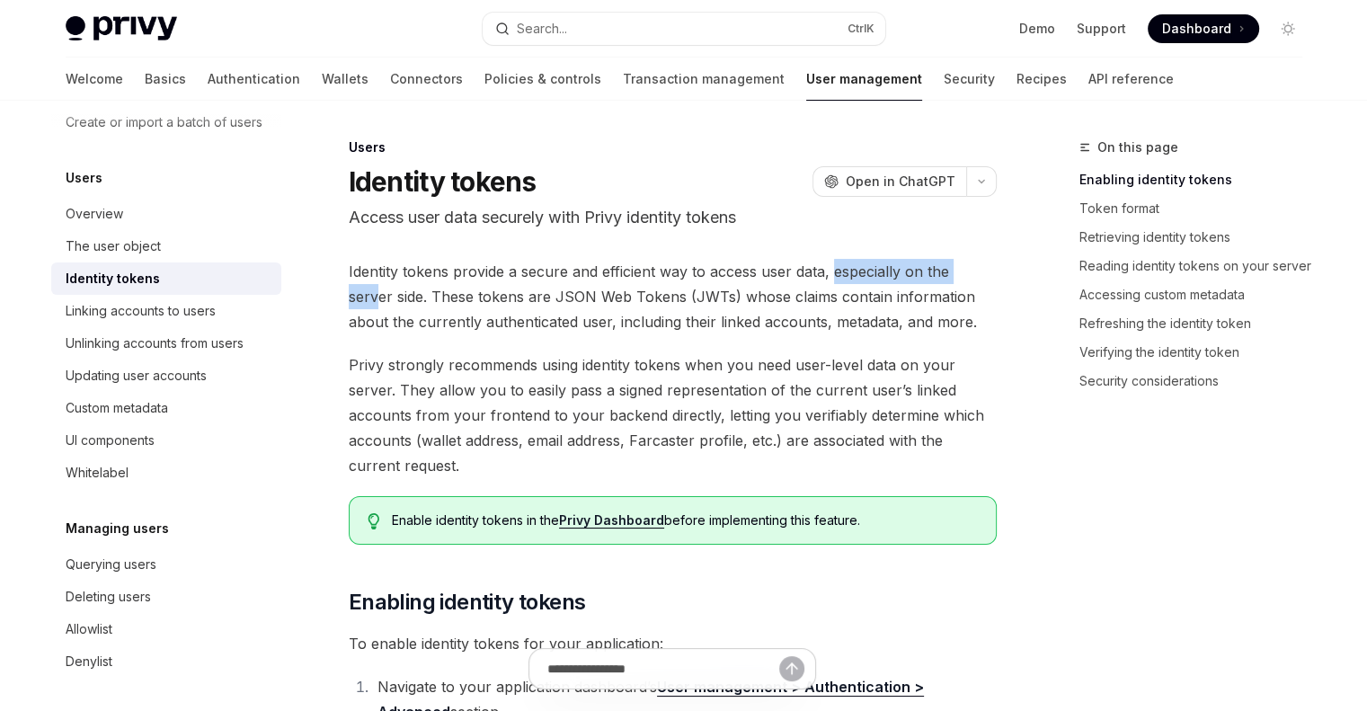
drag, startPoint x: 873, startPoint y: 264, endPoint x: 982, endPoint y: 258, distance: 109.8
click at [983, 259] on span "Identity tokens provide a secure and efficient way to access user data, especia…" at bounding box center [673, 297] width 648 height 76
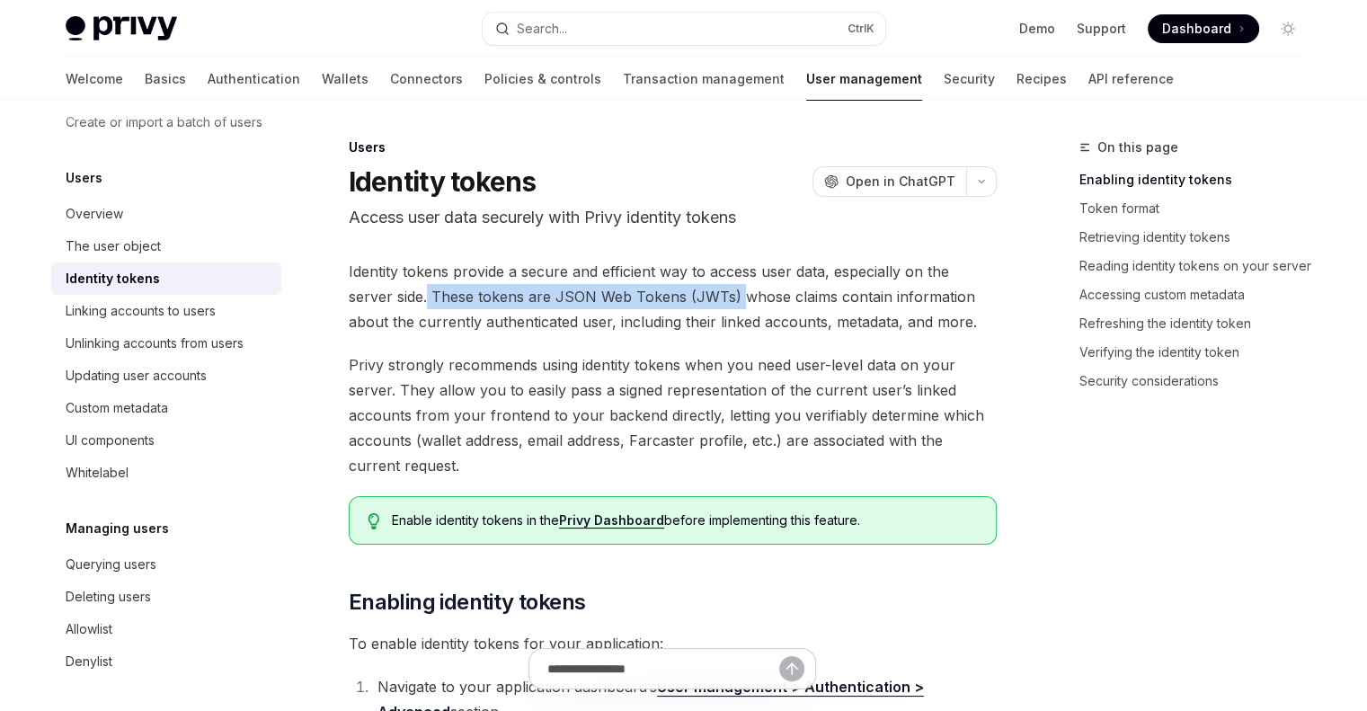
drag, startPoint x: 408, startPoint y: 304, endPoint x: 695, endPoint y: 291, distance: 287.0
click at [695, 291] on span "Identity tokens provide a secure and efficient way to access user data, especia…" at bounding box center [673, 297] width 648 height 76
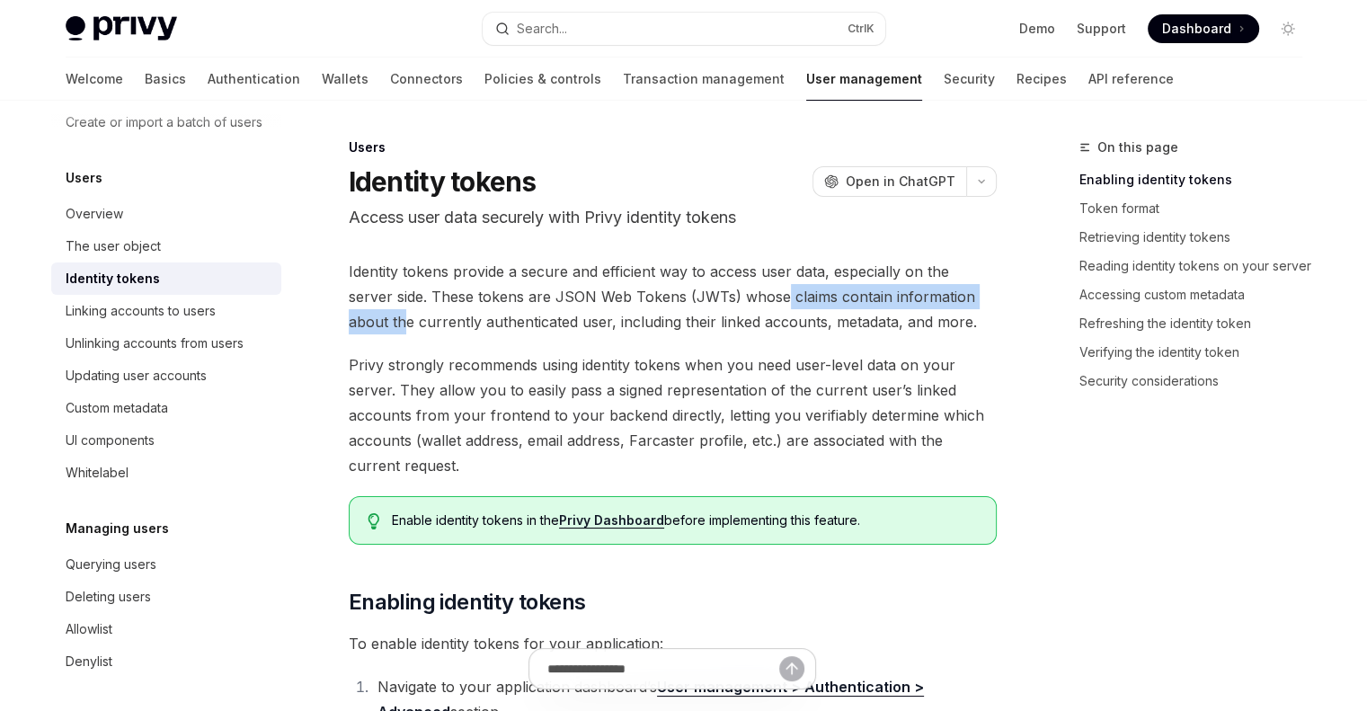
drag, startPoint x: 747, startPoint y: 287, endPoint x: 978, endPoint y: 294, distance: 231.1
click at [978, 294] on span "Identity tokens provide a secure and efficient way to access user data, especia…" at bounding box center [673, 297] width 648 height 76
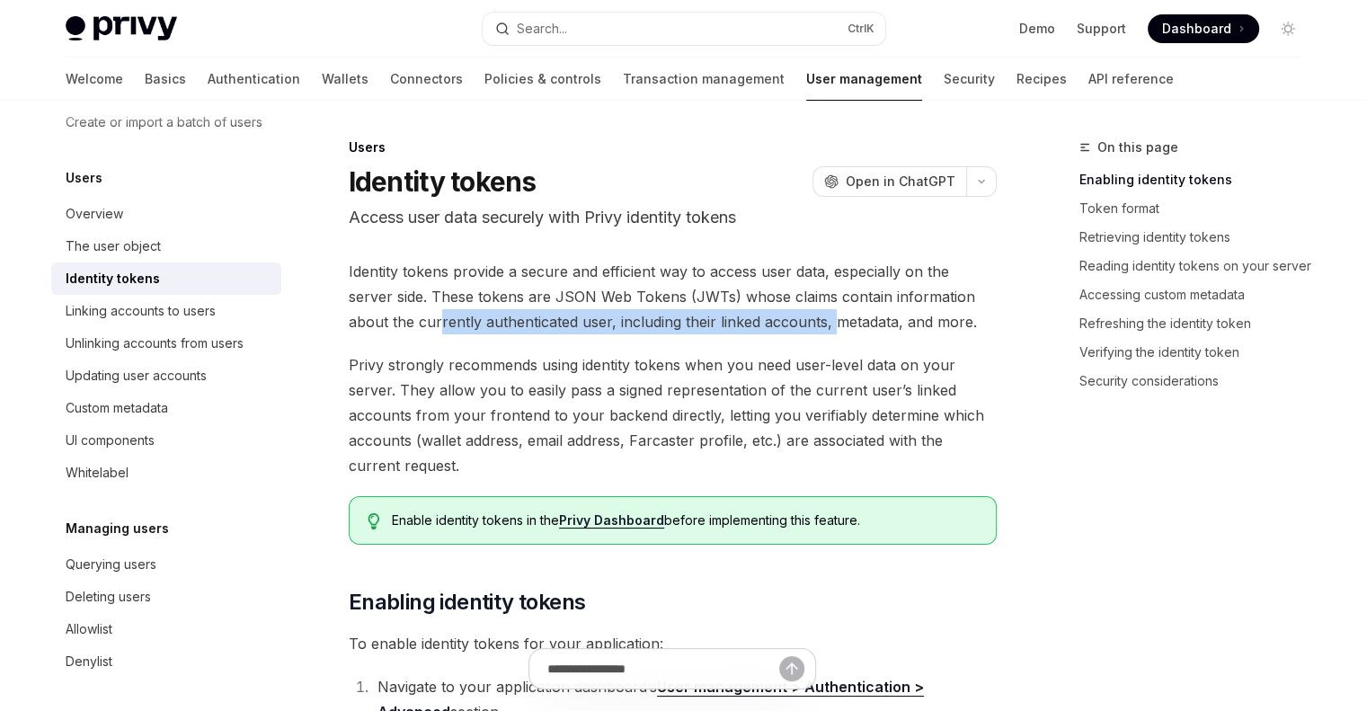
drag, startPoint x: 440, startPoint y: 315, endPoint x: 763, endPoint y: 318, distance: 323.6
click at [763, 318] on span "Identity tokens provide a secure and efficient way to access user data, especia…" at bounding box center [673, 297] width 648 height 76
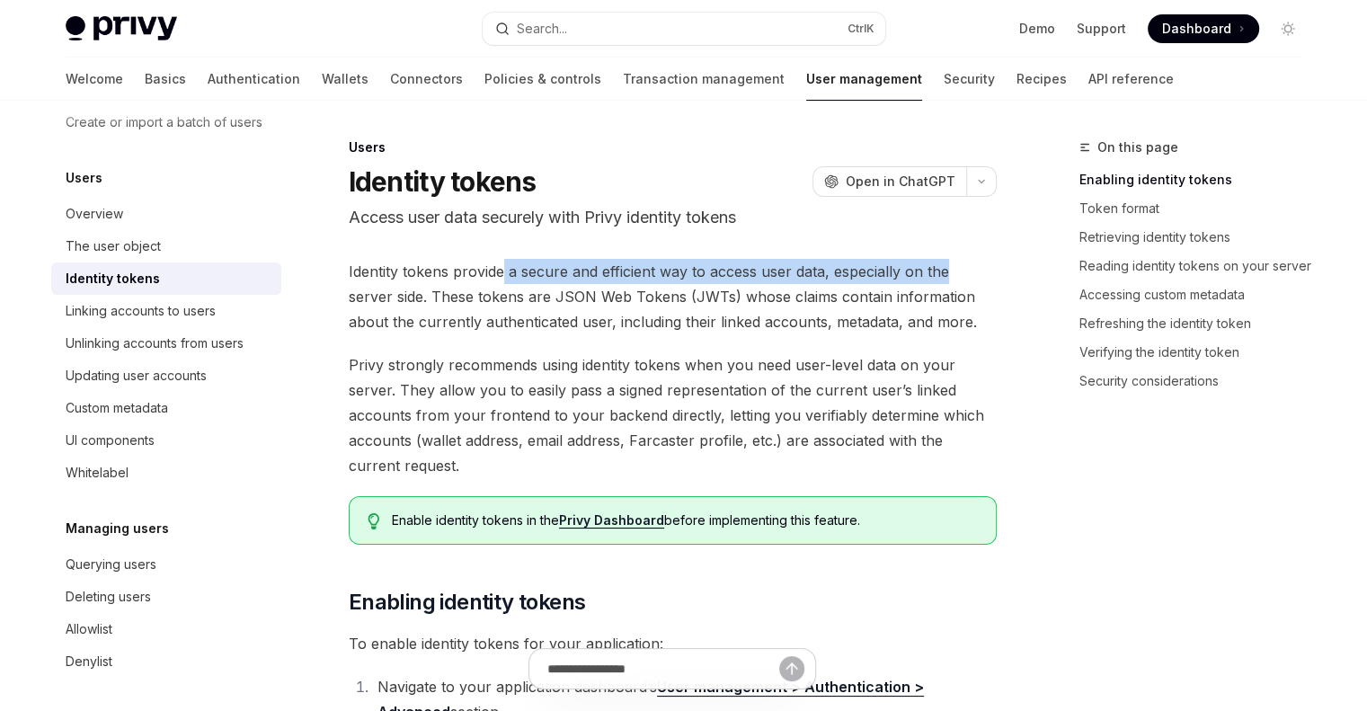
drag, startPoint x: 504, startPoint y: 265, endPoint x: 946, endPoint y: 276, distance: 441.4
click at [946, 276] on span "Identity tokens provide a secure and efficient way to access user data, especia…" at bounding box center [673, 297] width 648 height 76
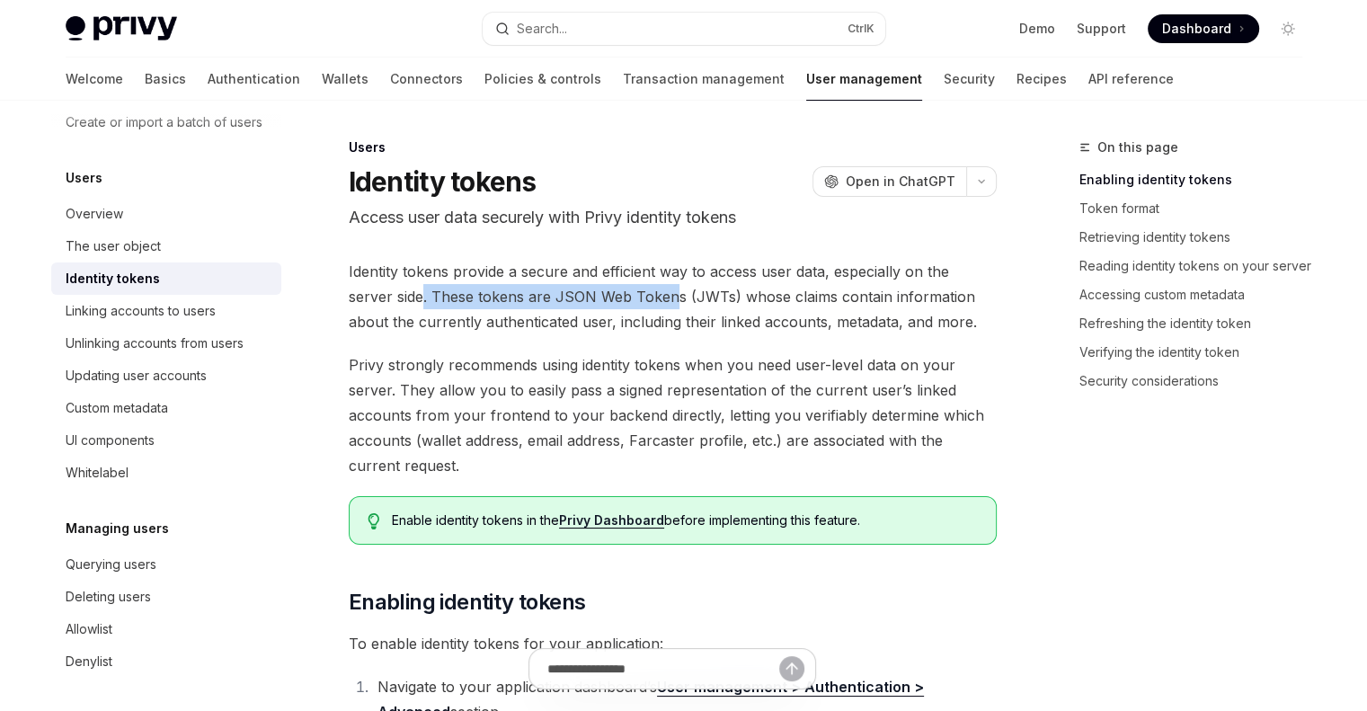
drag, startPoint x: 373, startPoint y: 295, endPoint x: 628, endPoint y: 292, distance: 255.3
click at [628, 292] on span "Identity tokens provide a secure and efficient way to access user data, especia…" at bounding box center [673, 297] width 648 height 76
click at [697, 326] on span "Identity tokens provide a secure and efficient way to access user data, especia…" at bounding box center [673, 297] width 648 height 76
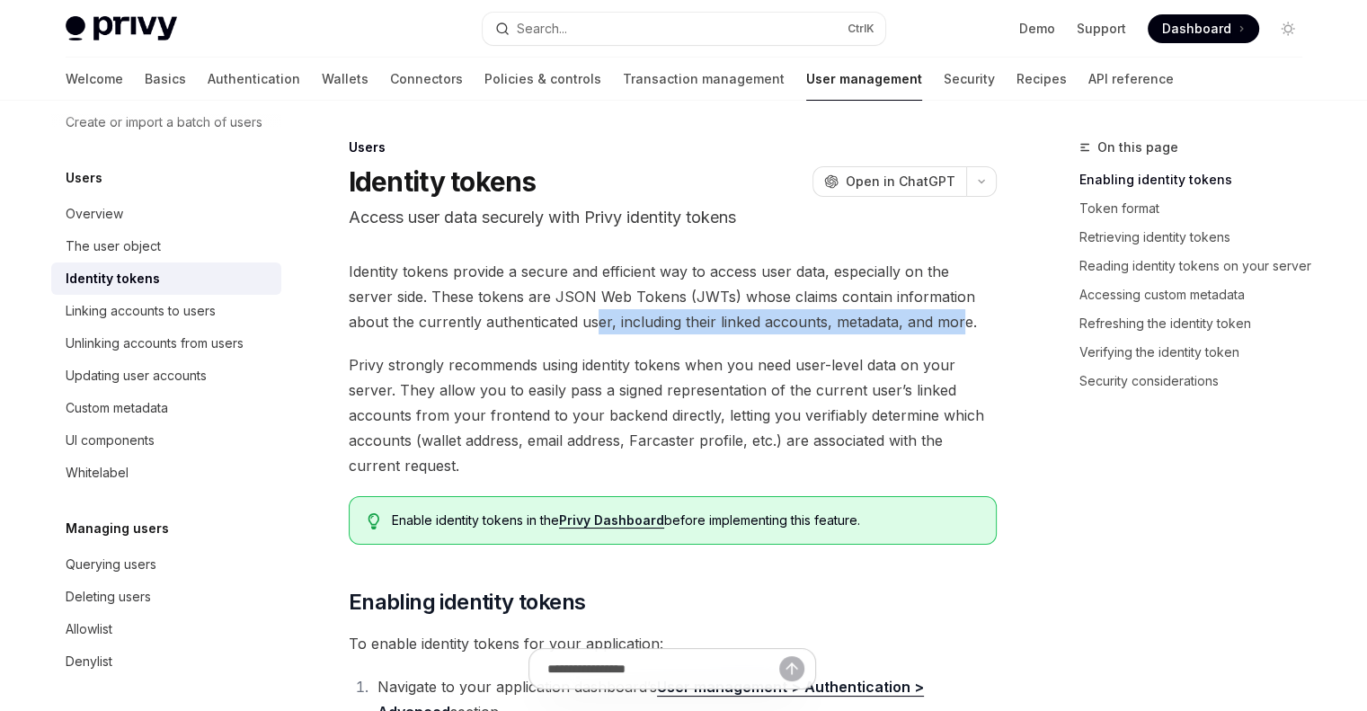
drag, startPoint x: 526, startPoint y: 322, endPoint x: 889, endPoint y: 319, distance: 363.1
click at [889, 319] on span "Identity tokens provide a secure and efficient way to access user data, especia…" at bounding box center [673, 297] width 648 height 76
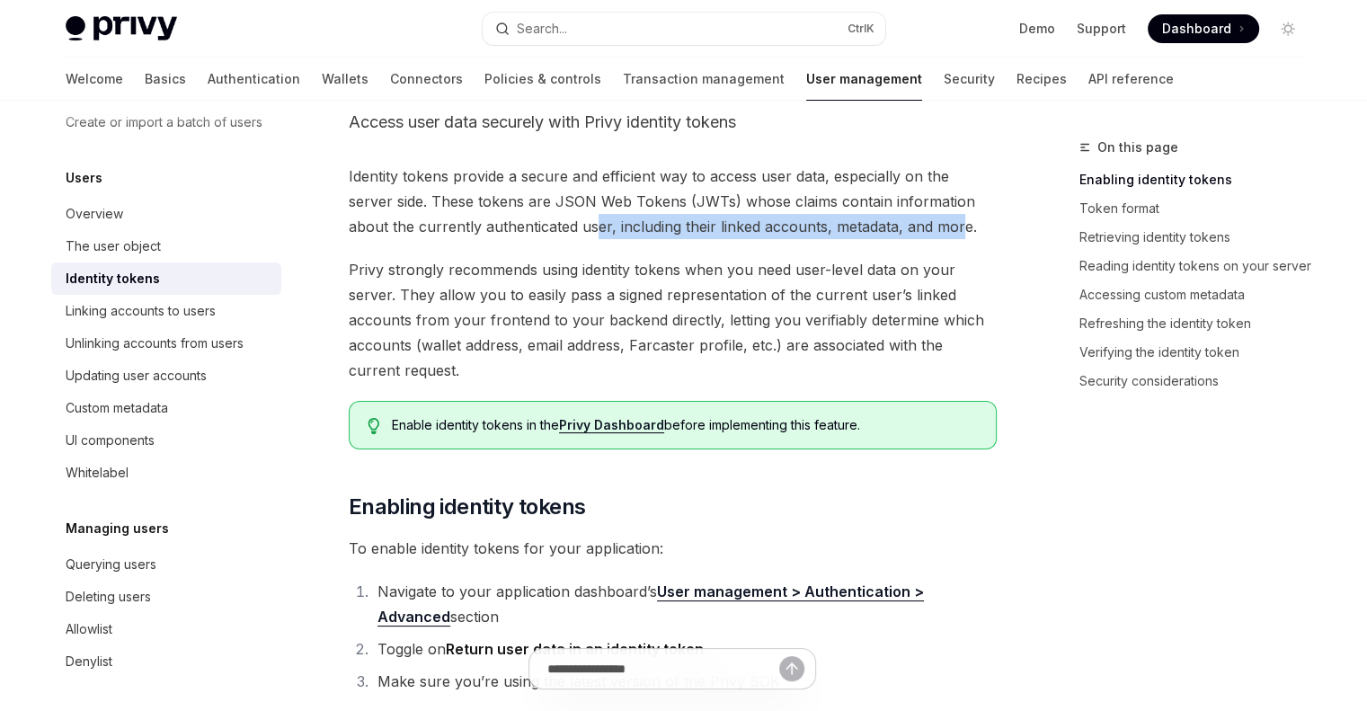
scroll to position [90, 0]
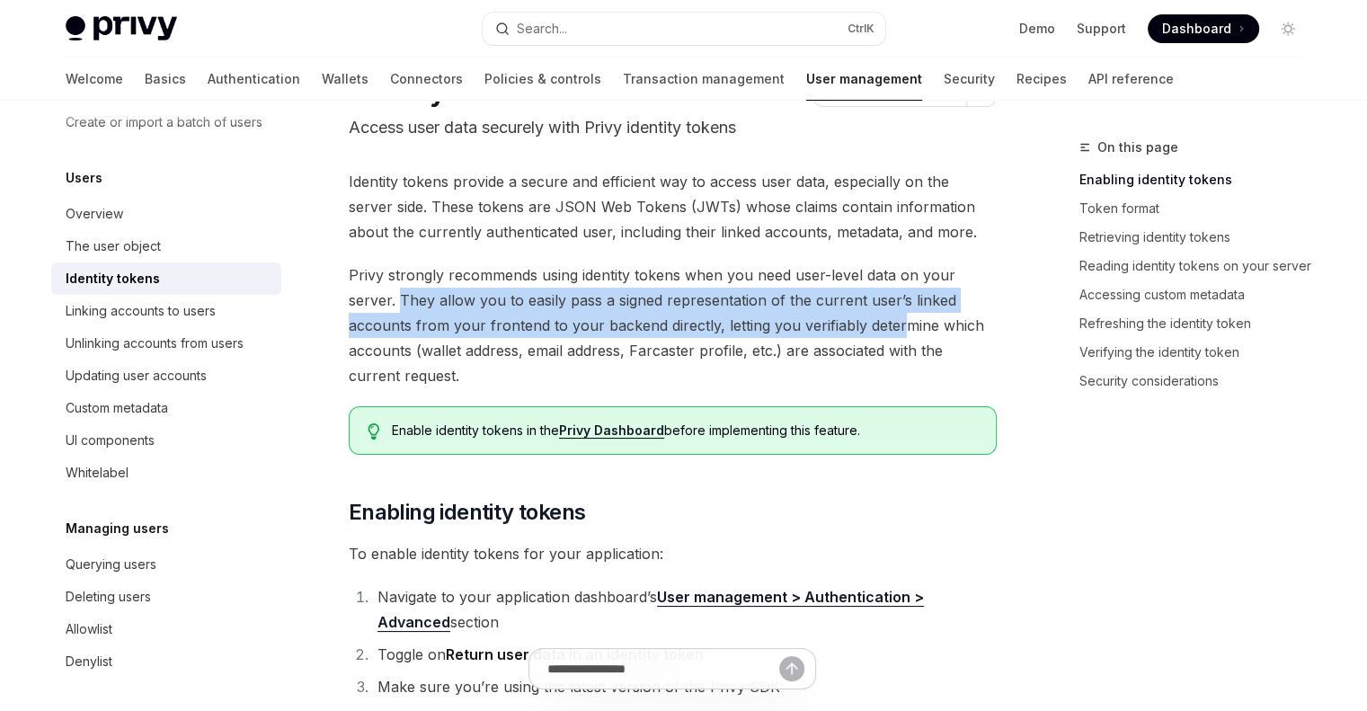
drag, startPoint x: 396, startPoint y: 298, endPoint x: 896, endPoint y: 314, distance: 500.0
click at [895, 314] on span "Privy strongly recommends using identity tokens when you need user-level data o…" at bounding box center [673, 325] width 648 height 126
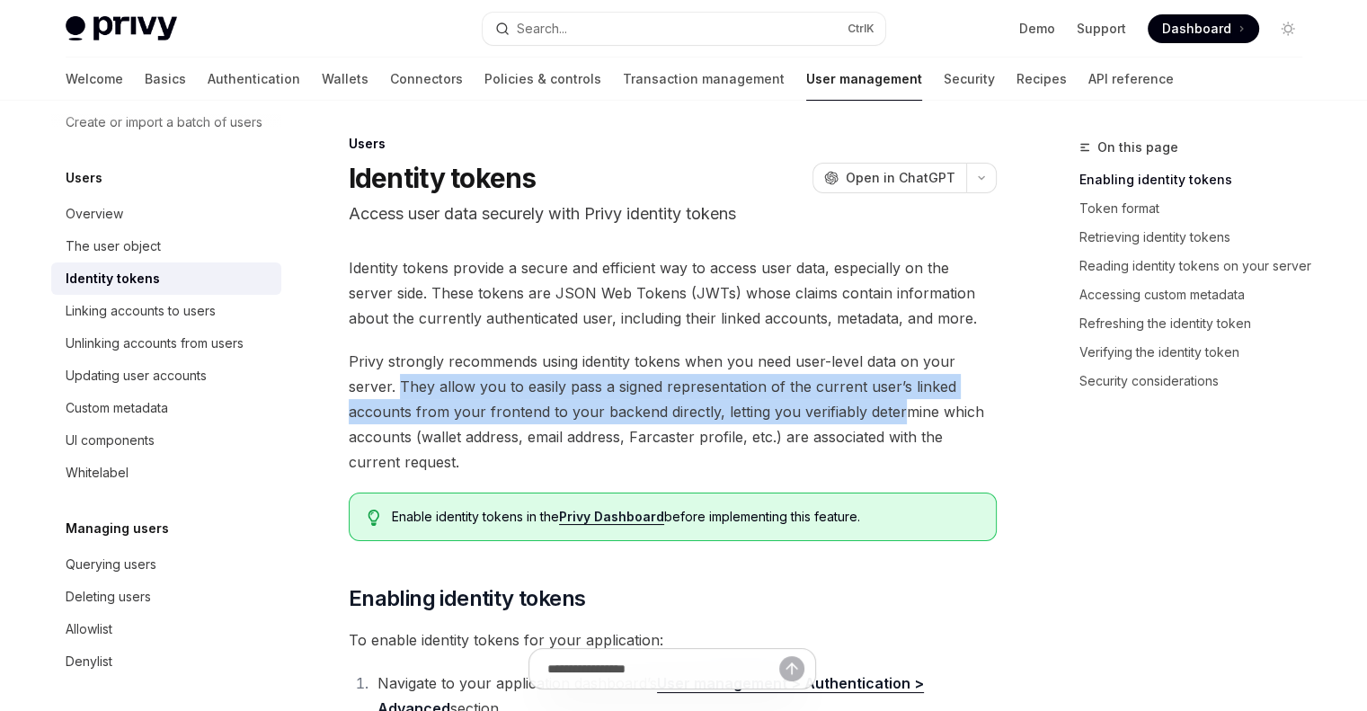
scroll to position [0, 0]
